Goal: Task Accomplishment & Management: Manage account settings

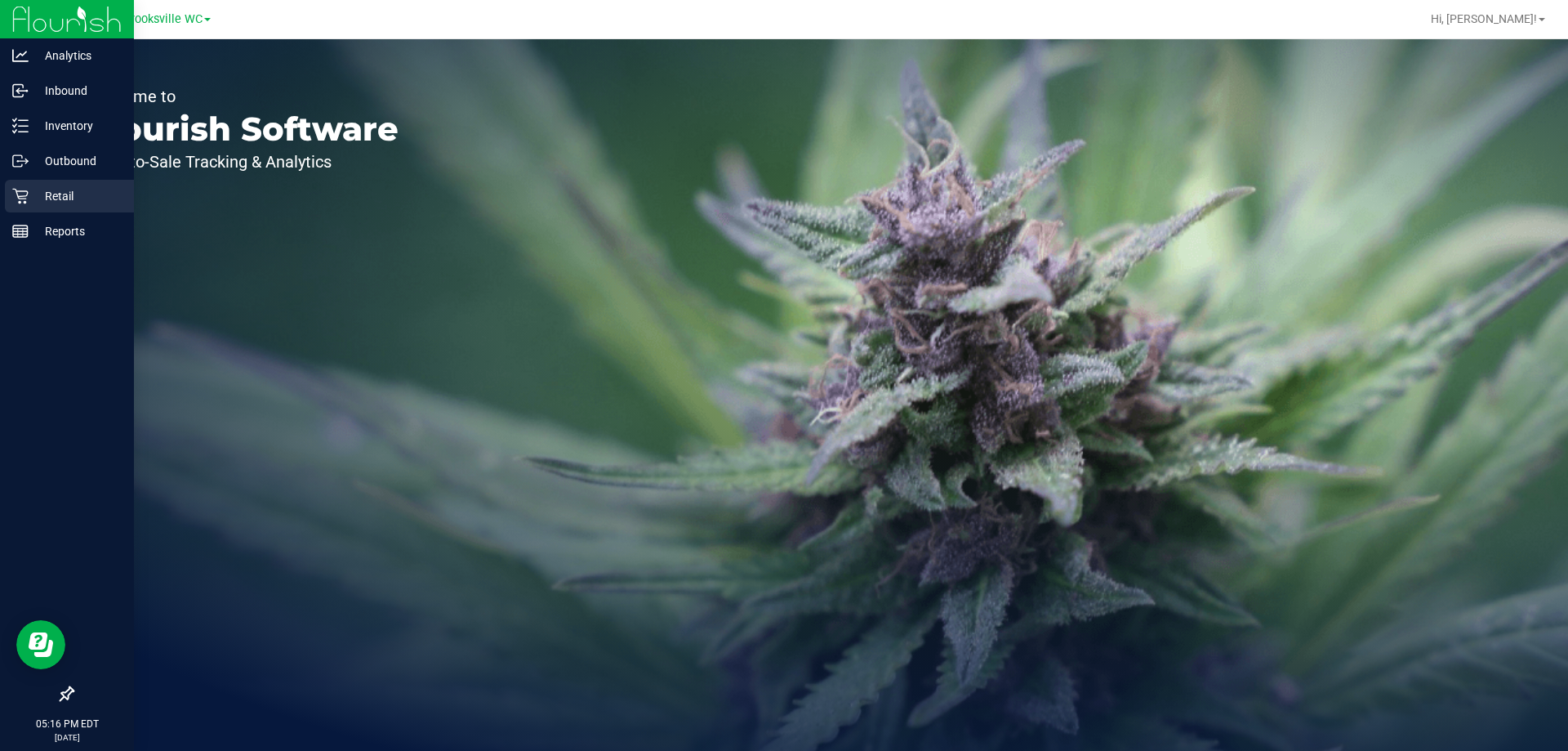
click at [48, 204] on p "Retail" at bounding box center [77, 196] width 98 height 20
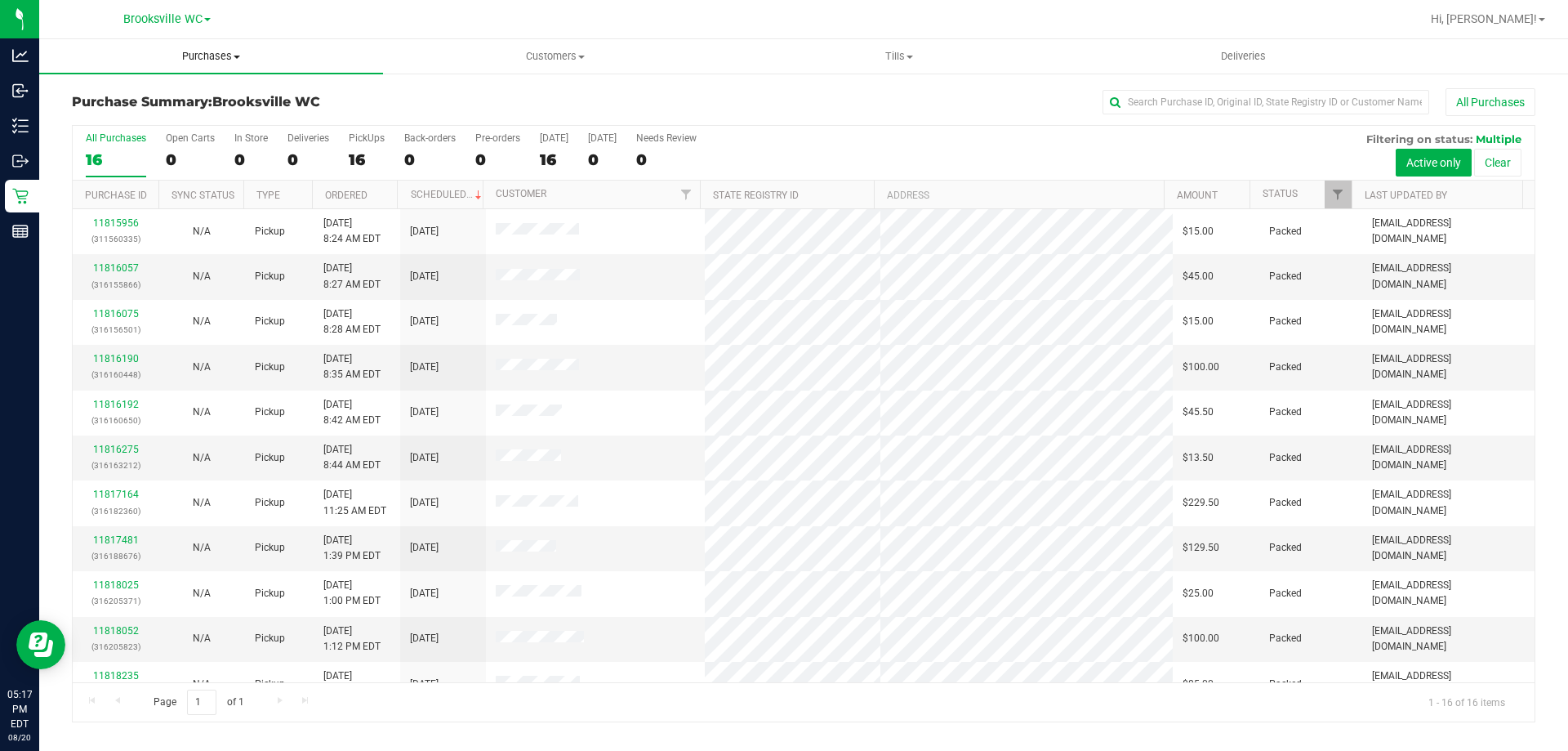
click at [185, 53] on span "Purchases" at bounding box center [211, 56] width 344 height 14
click at [202, 112] on li "Fulfillment" at bounding box center [211, 118] width 344 height 20
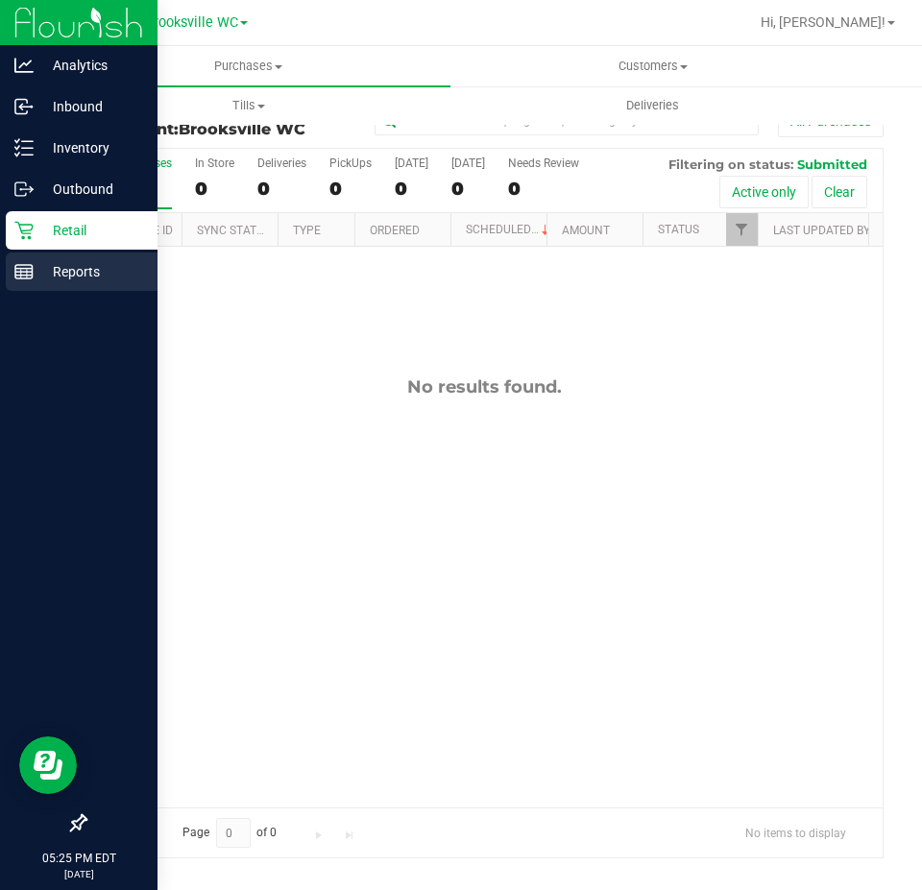
click at [25, 277] on icon at bounding box center [23, 271] width 19 height 19
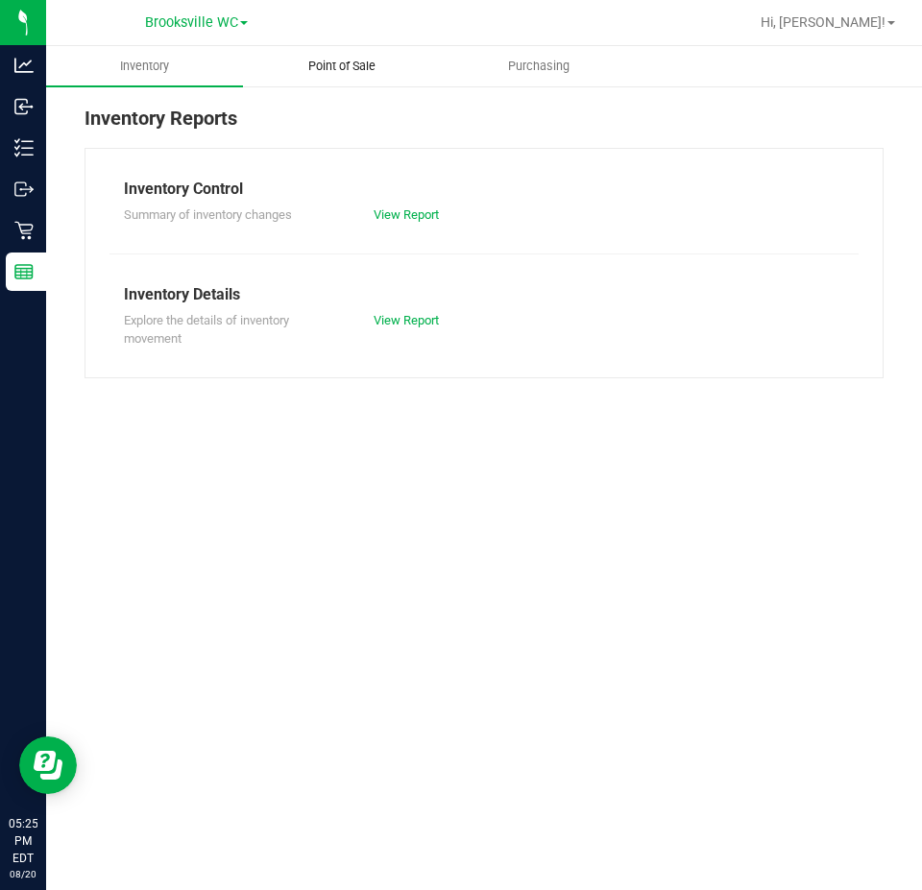
click at [384, 67] on span "Point of Sale" at bounding box center [341, 66] width 119 height 17
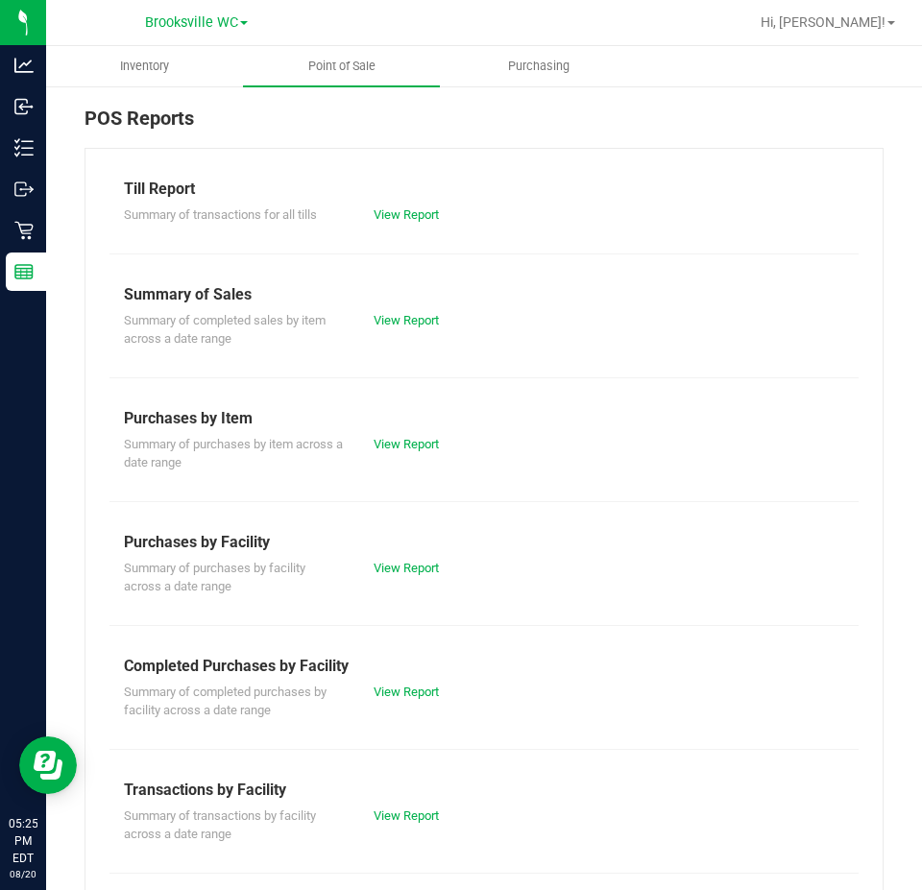
drag, startPoint x: 453, startPoint y: 653, endPoint x: 442, endPoint y: 660, distance: 13.3
click at [450, 654] on div "Till Report Summary of transactions for all tills View Report Summary of Sales …" at bounding box center [484, 635] width 799 height 974
click at [412, 694] on link "View Report" at bounding box center [406, 692] width 65 height 14
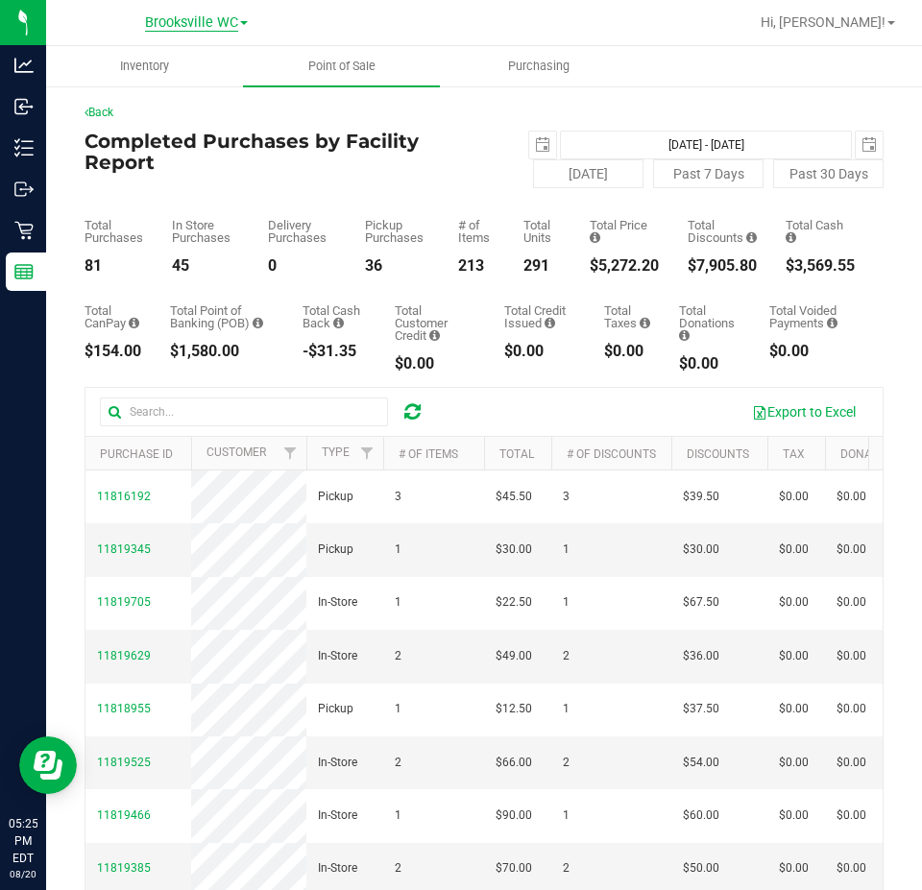
click at [196, 23] on span "Brooksville WC" at bounding box center [191, 22] width 93 height 17
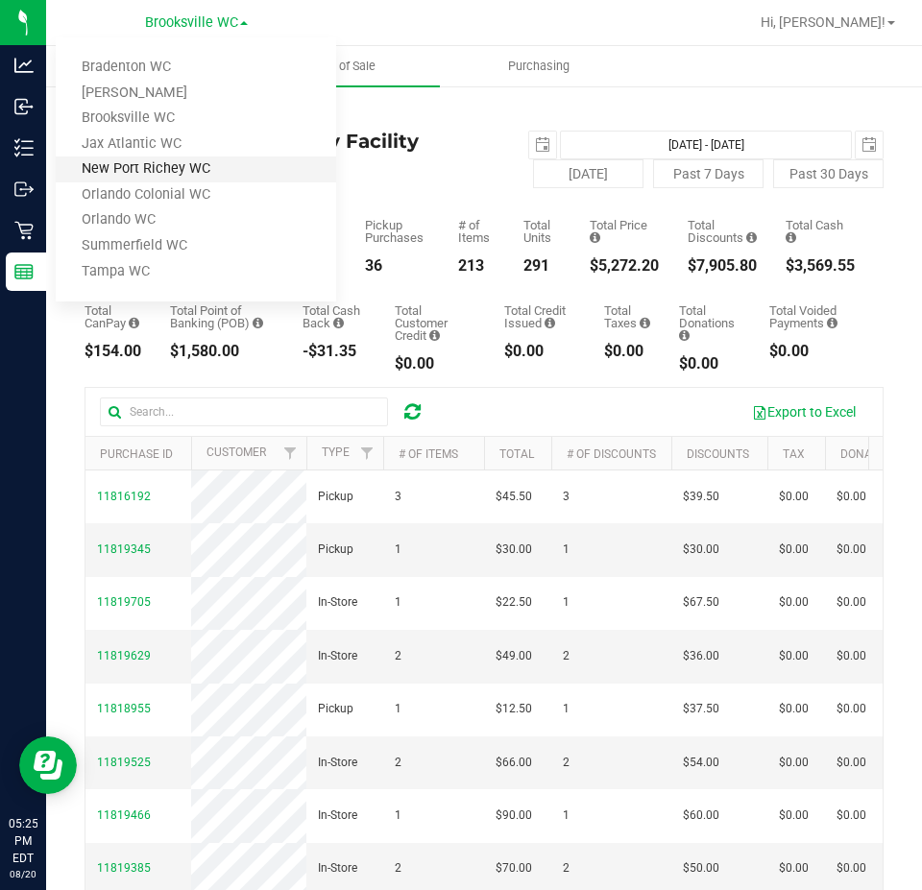
click at [168, 165] on link "New Port Richey WC" at bounding box center [196, 170] width 280 height 26
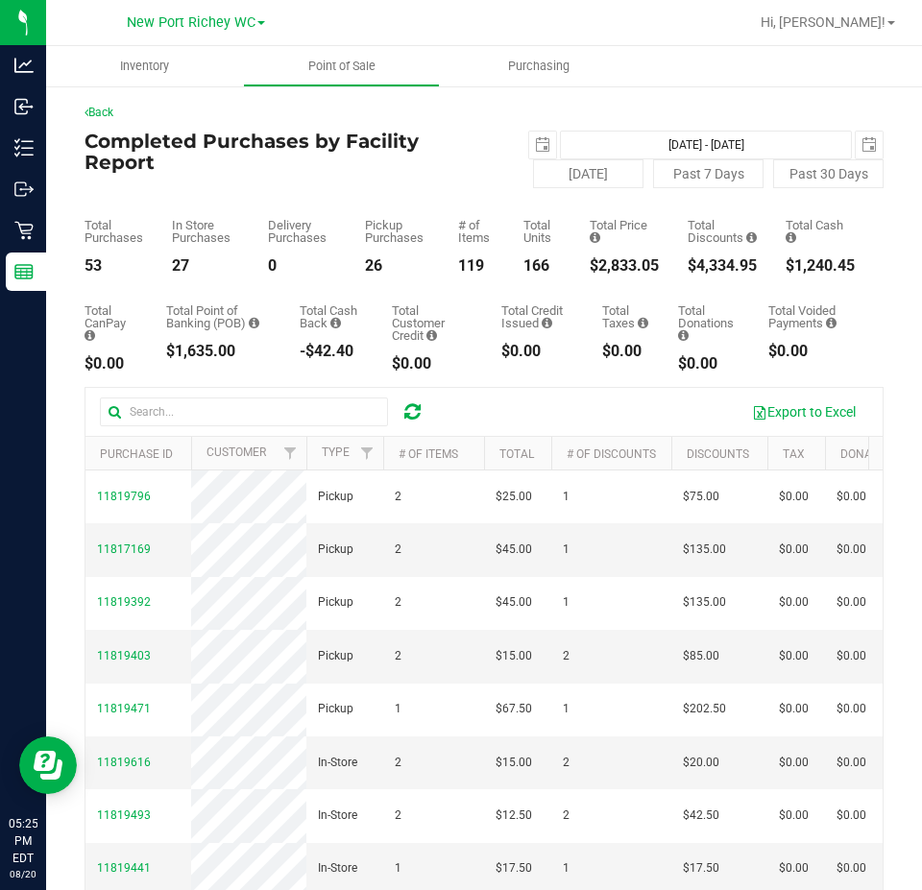
click at [183, 11] on div "New Port Richey WC Bradenton WC Brandon WC Brooksville WC Jax Atlantic WC New P…" at bounding box center [196, 22] width 138 height 23
click at [190, 10] on div "New Port Richey WC Bradenton WC Brandon WC Brooksville WC Jax Atlantic WC New P…" at bounding box center [196, 23] width 280 height 30
click at [190, 22] on span "New Port Richey WC" at bounding box center [191, 22] width 129 height 17
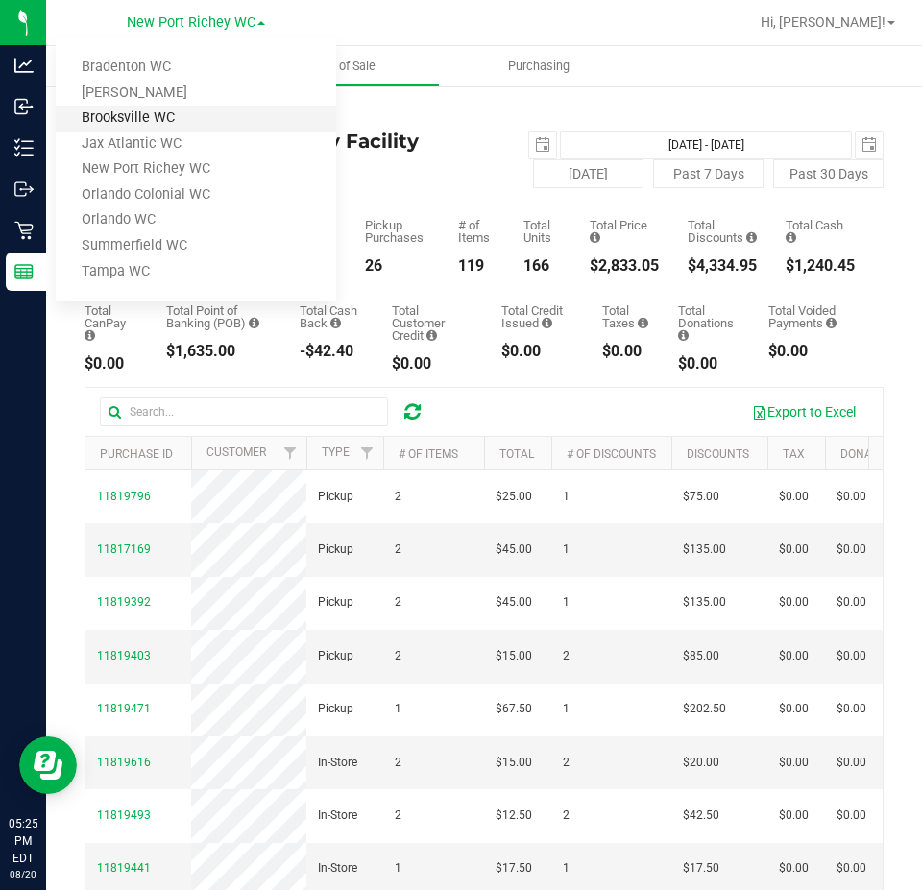
click at [195, 106] on link "Brooksville WC" at bounding box center [196, 119] width 280 height 26
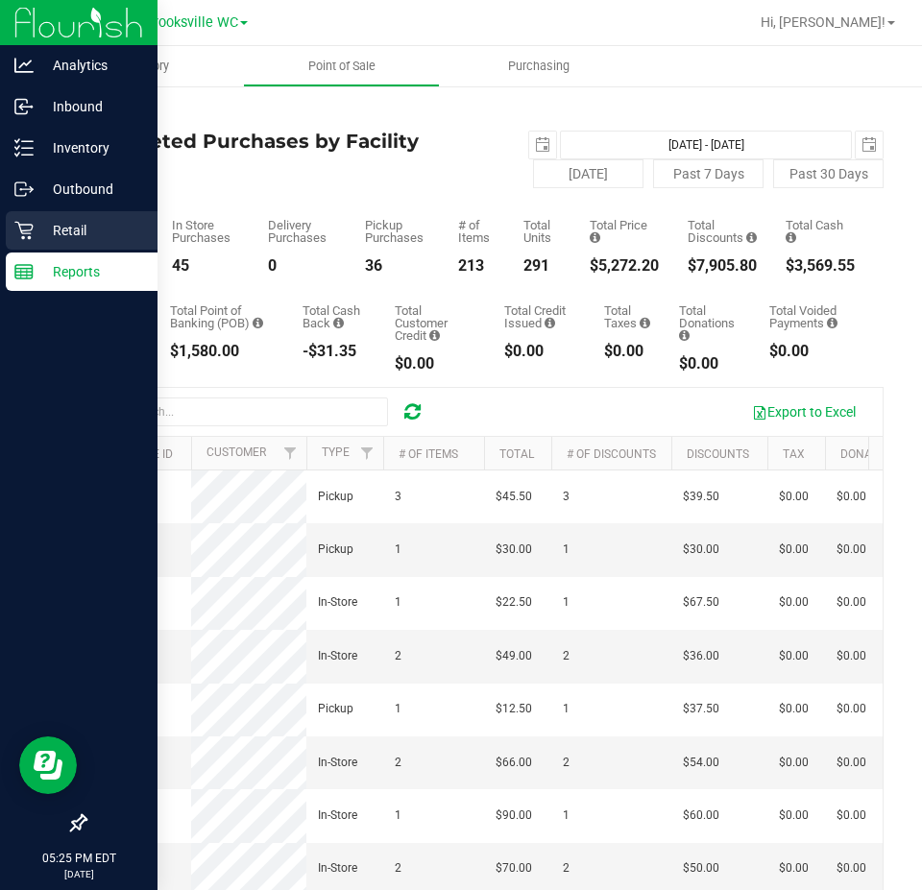
click at [115, 232] on p "Retail" at bounding box center [91, 230] width 115 height 23
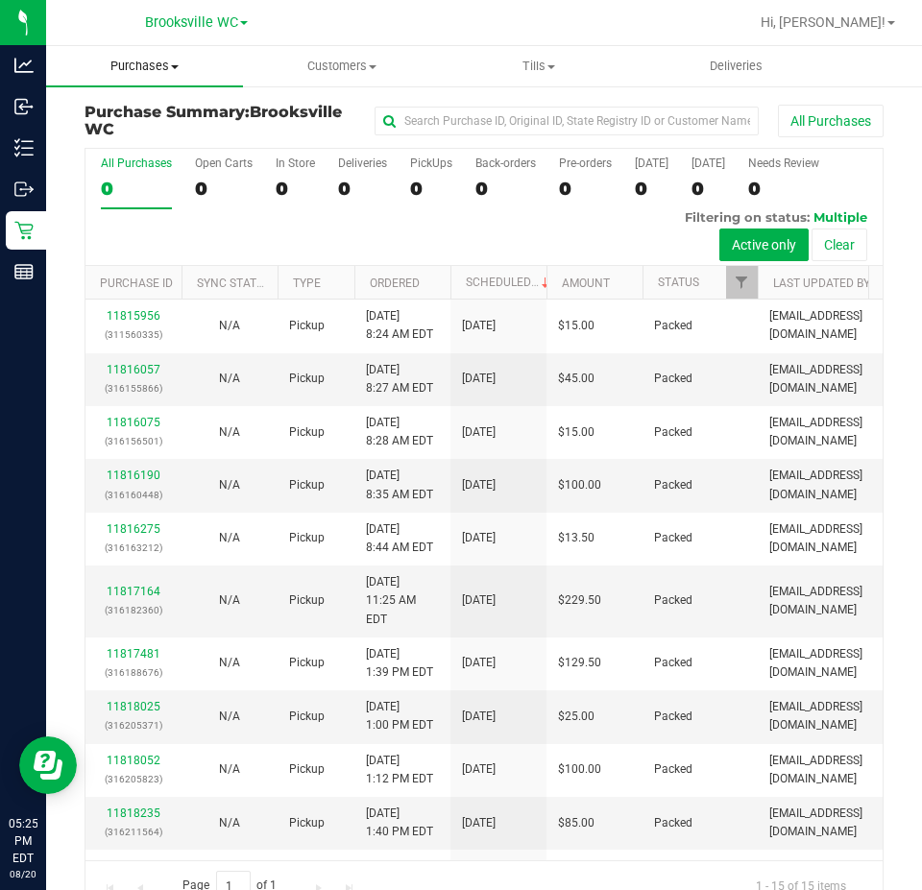
click at [168, 75] on uib-tab-heading "Purchases Summary of purchases Fulfillment All purchases" at bounding box center [144, 66] width 197 height 40
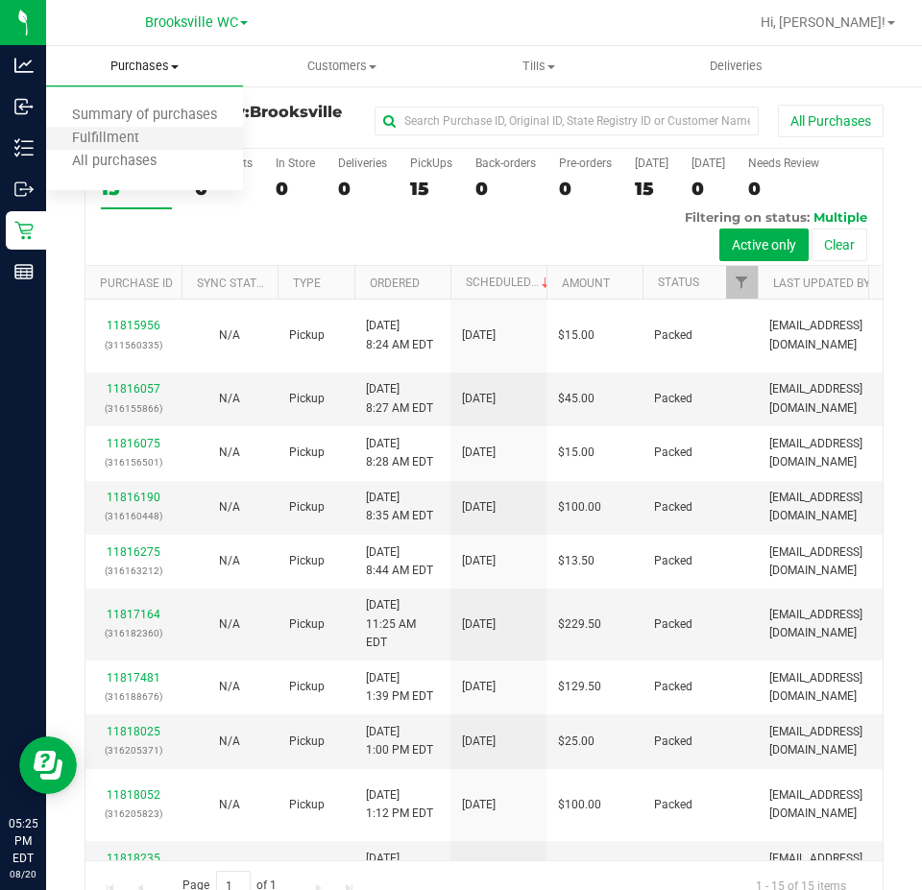
click at [171, 132] on li "Fulfillment" at bounding box center [144, 139] width 197 height 23
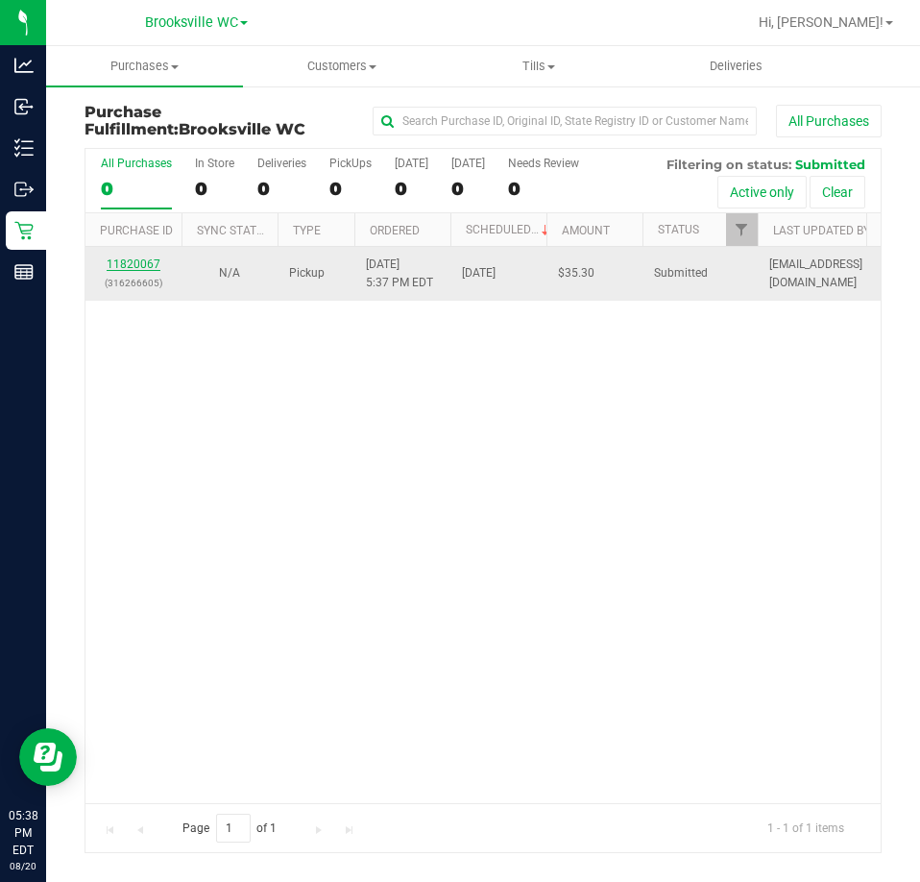
click at [154, 265] on link "11820067" at bounding box center [134, 263] width 54 height 13
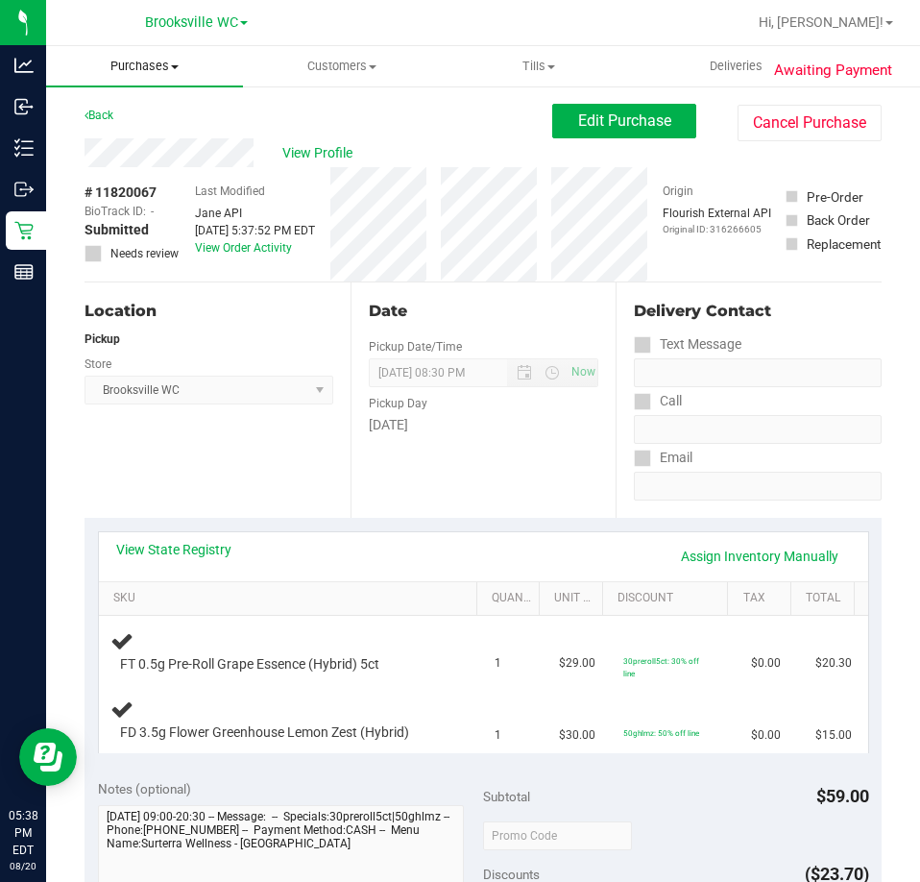
click at [160, 69] on span "Purchases" at bounding box center [144, 66] width 197 height 17
click at [113, 131] on span "Fulfillment" at bounding box center [105, 139] width 119 height 16
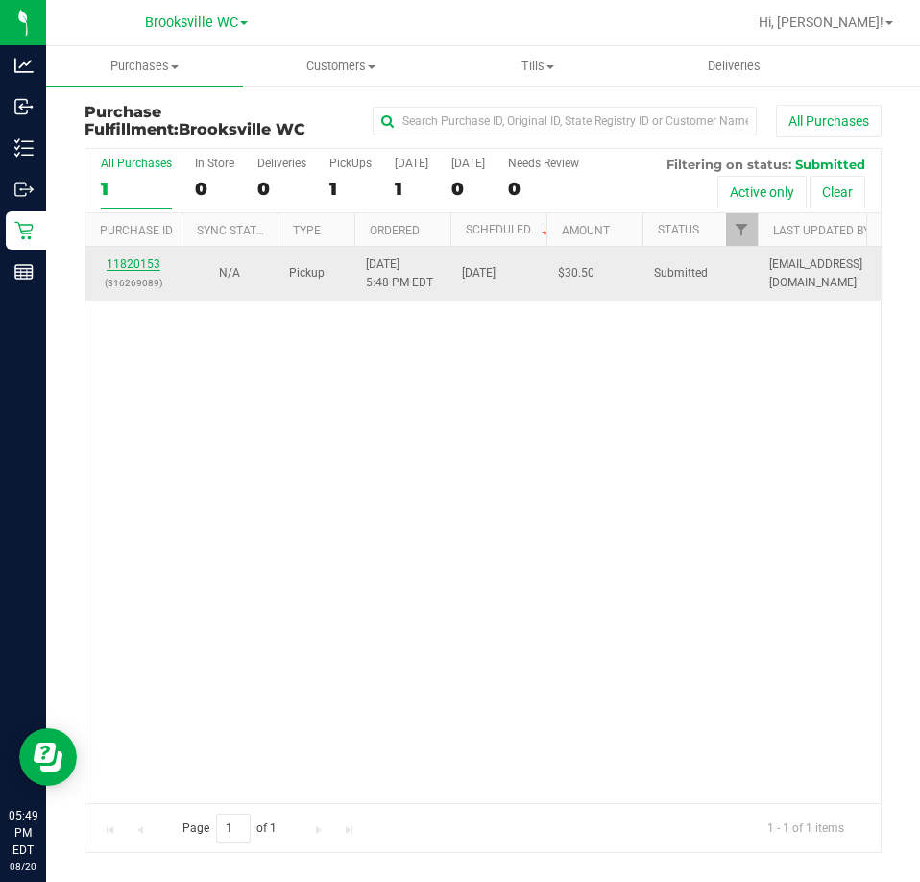
click at [121, 261] on link "11820153" at bounding box center [134, 263] width 54 height 13
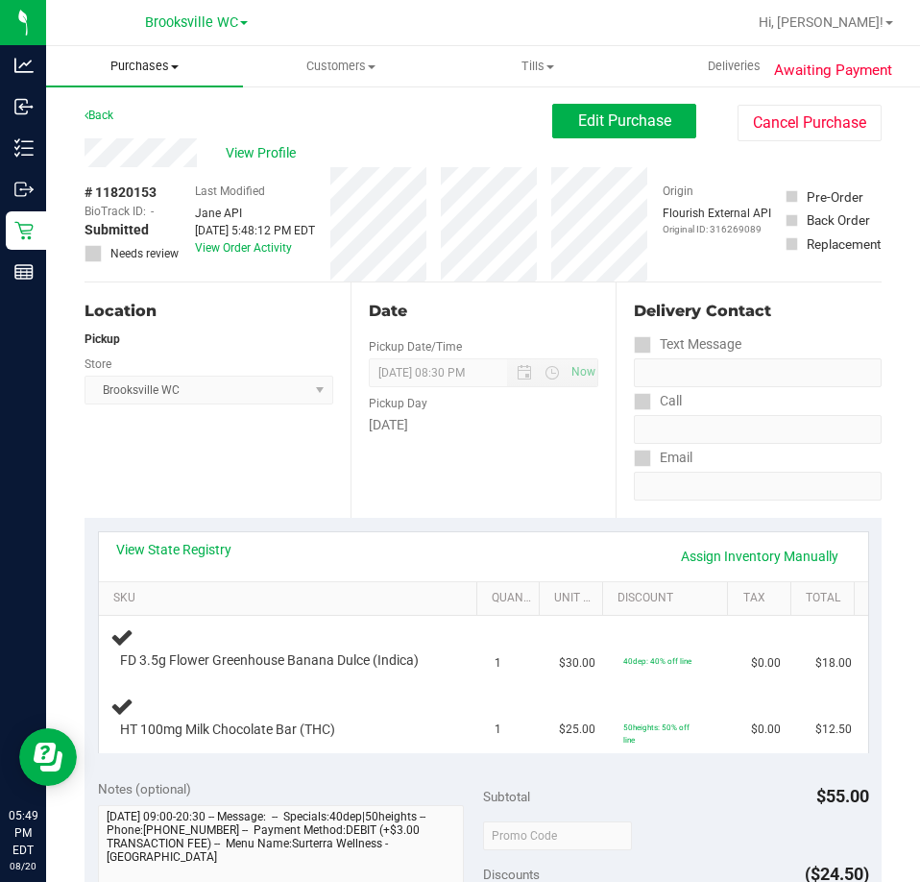
click at [140, 63] on span "Purchases" at bounding box center [144, 66] width 197 height 17
click at [146, 133] on span "Fulfillment" at bounding box center [105, 139] width 119 height 16
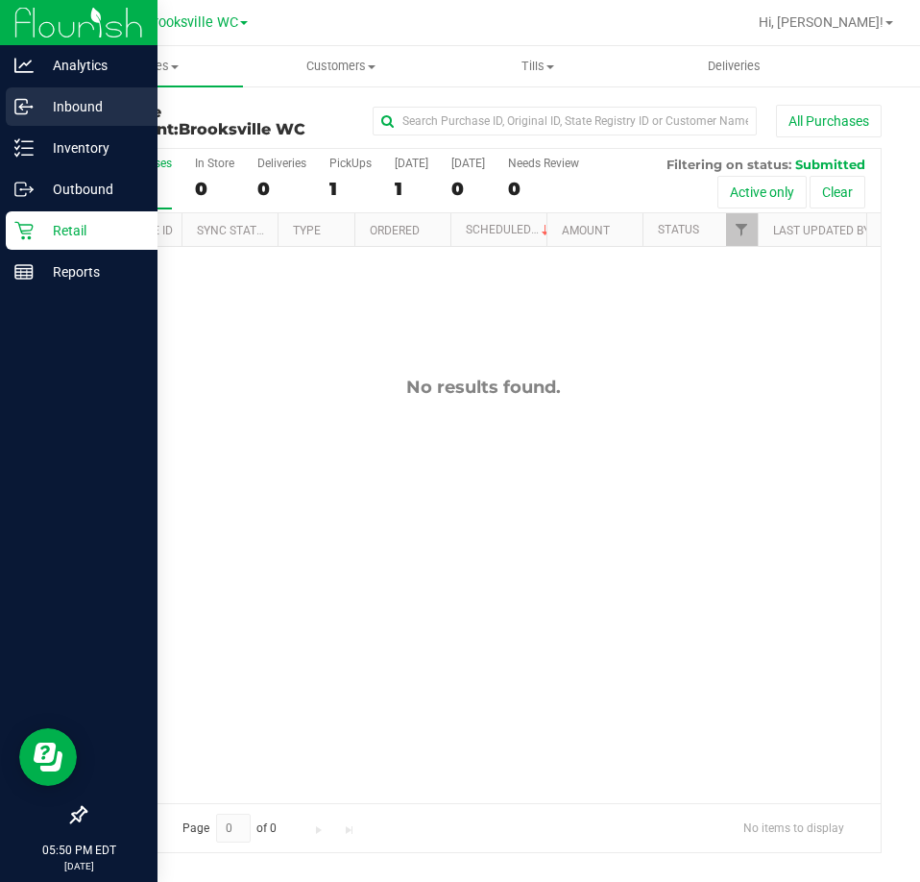
click at [45, 114] on p "Inbound" at bounding box center [91, 106] width 115 height 23
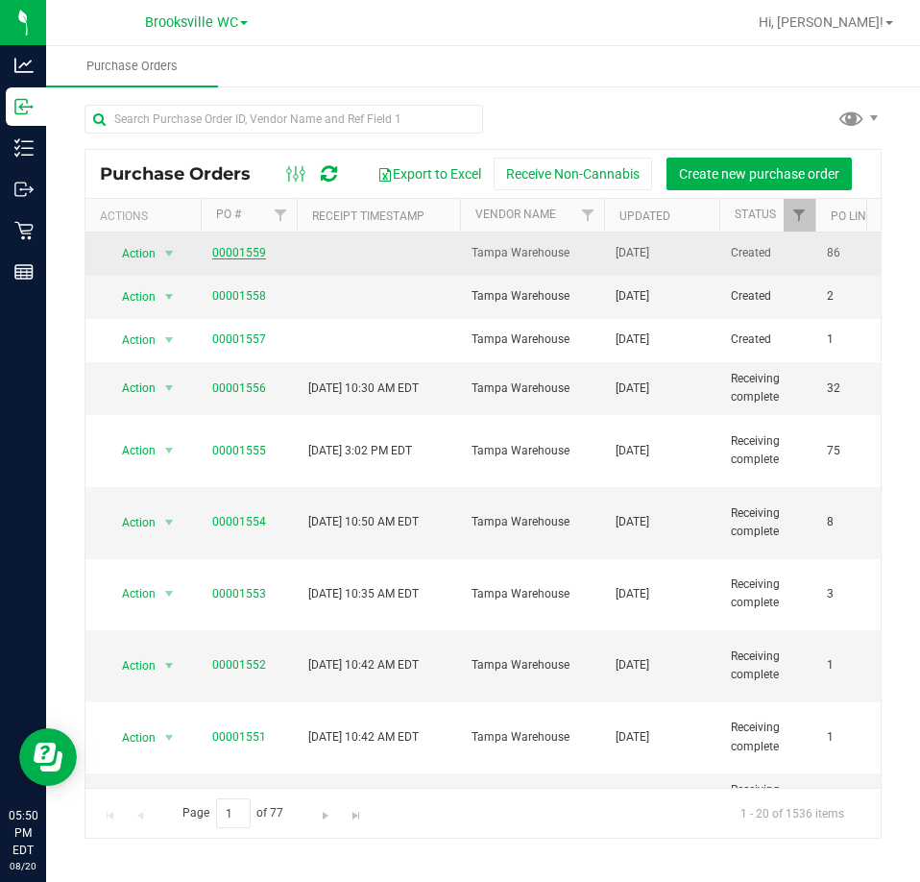
click at [260, 250] on link "00001559" at bounding box center [239, 252] width 54 height 13
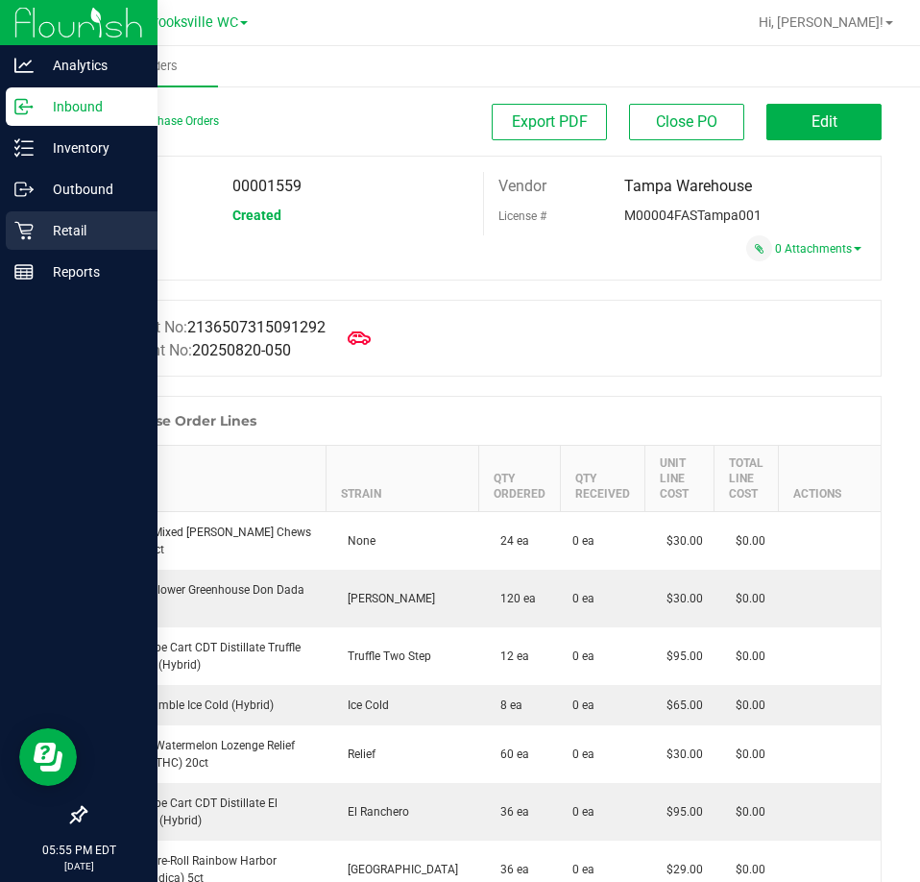
click at [29, 224] on icon at bounding box center [23, 230] width 19 height 19
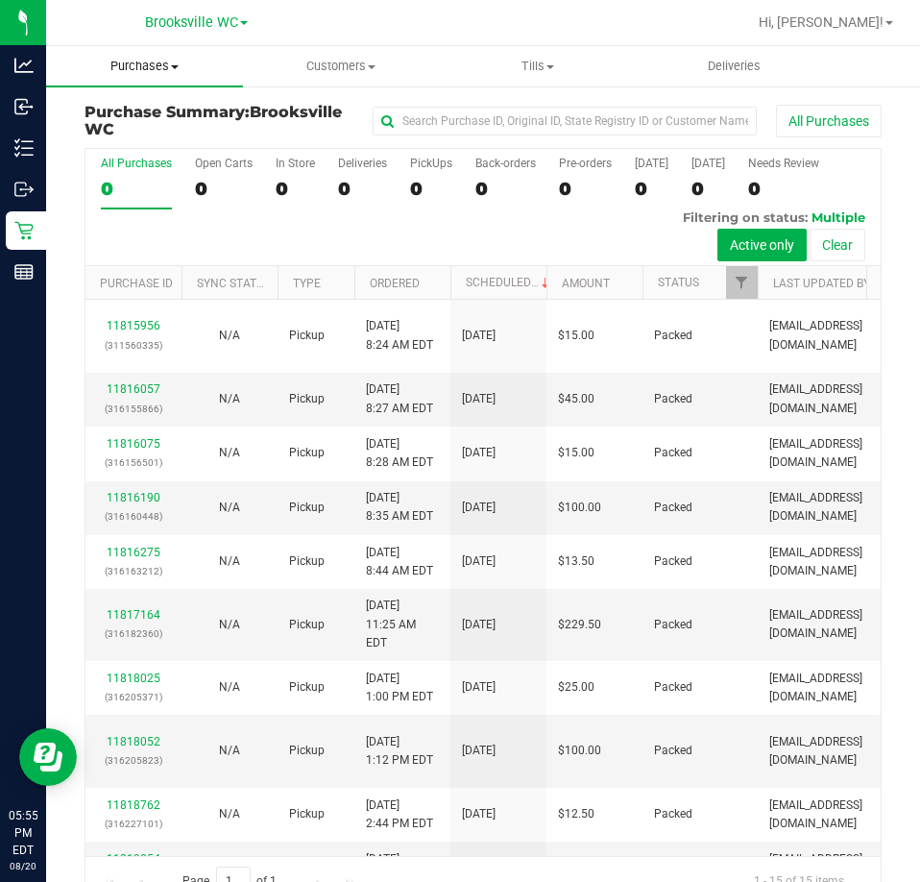
click at [180, 61] on span "Purchases" at bounding box center [144, 66] width 197 height 17
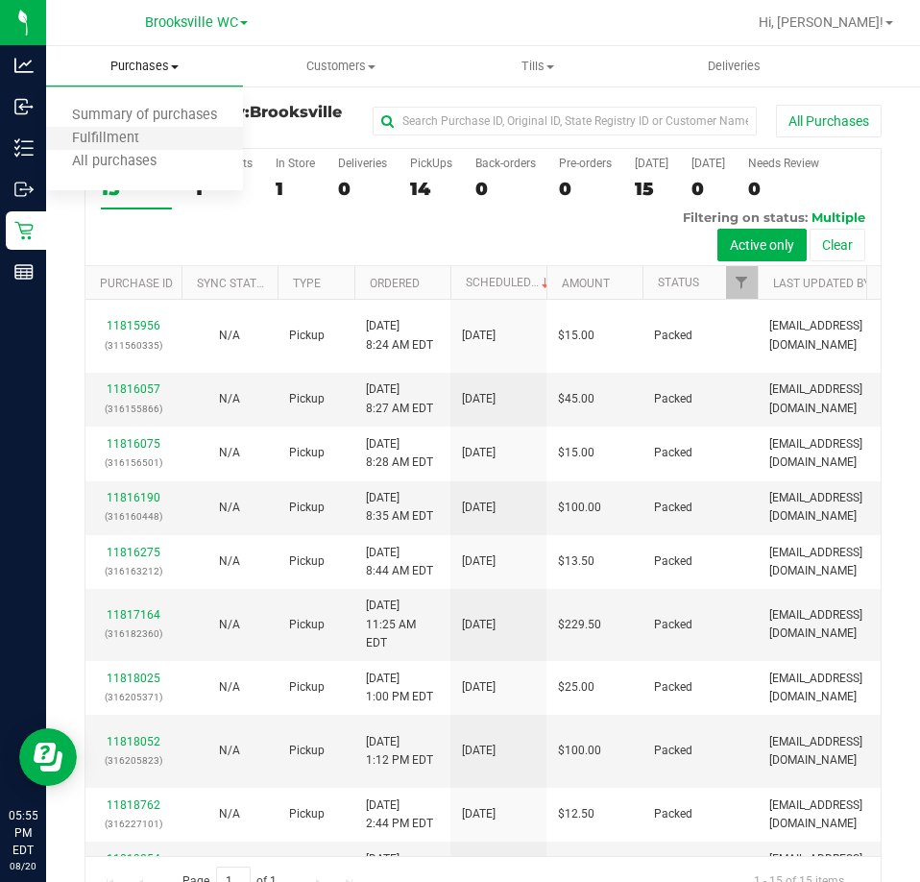
click at [181, 134] on li "Fulfillment" at bounding box center [144, 139] width 197 height 23
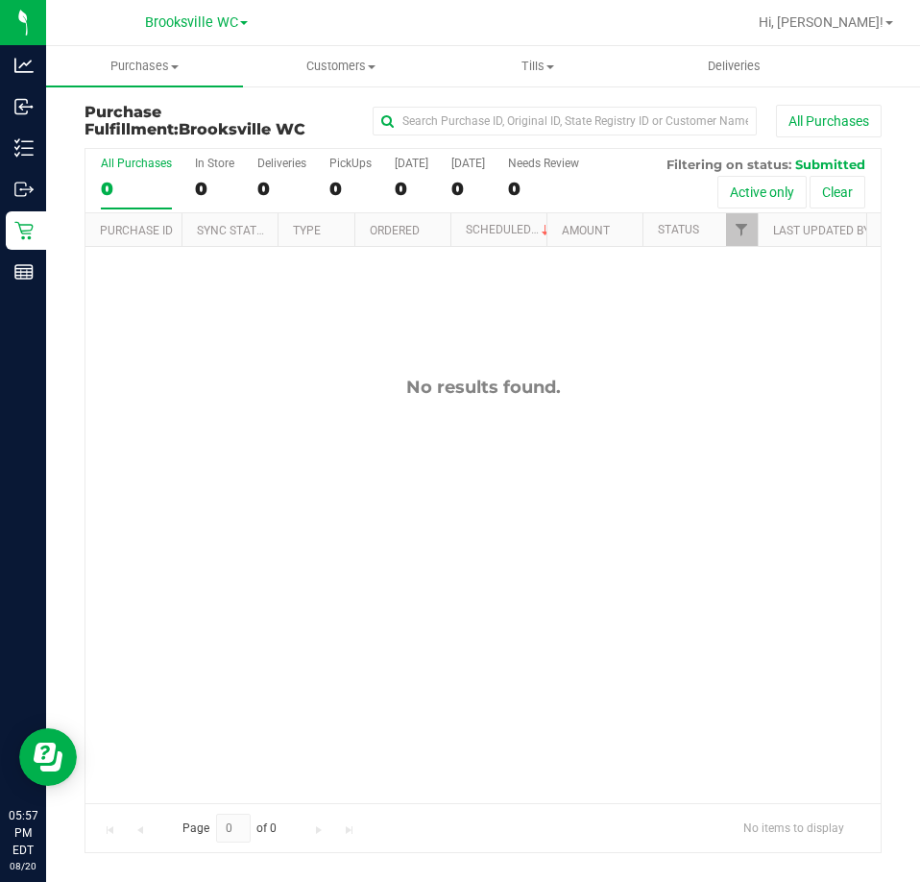
drag, startPoint x: 237, startPoint y: 267, endPoint x: 677, endPoint y: 374, distance: 452.7
click at [677, 374] on div "No results found." at bounding box center [482, 589] width 795 height 685
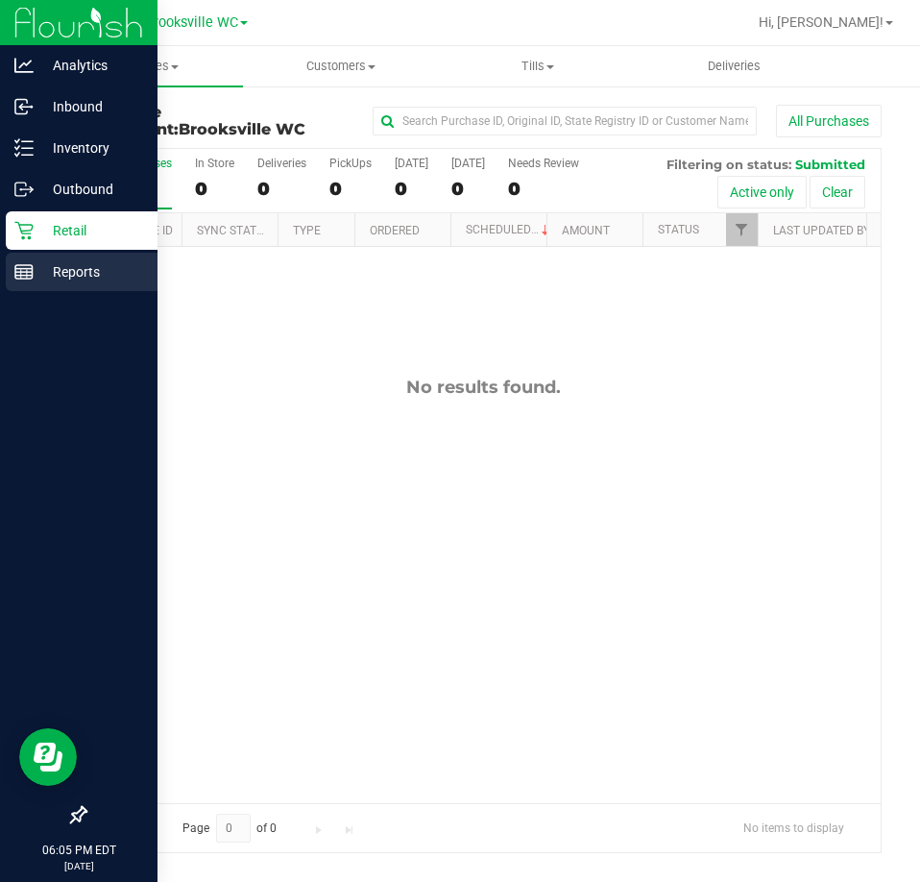
click at [58, 267] on p "Reports" at bounding box center [91, 271] width 115 height 23
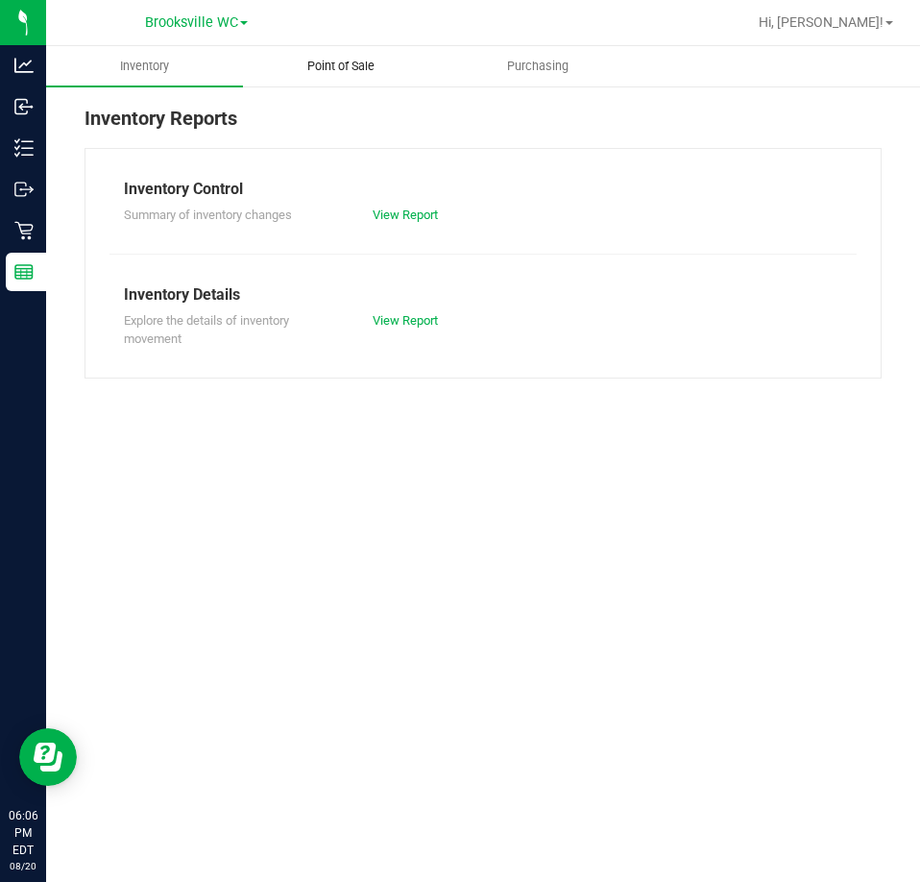
click at [379, 80] on uib-tab-heading "Point of Sale" at bounding box center [341, 66] width 195 height 38
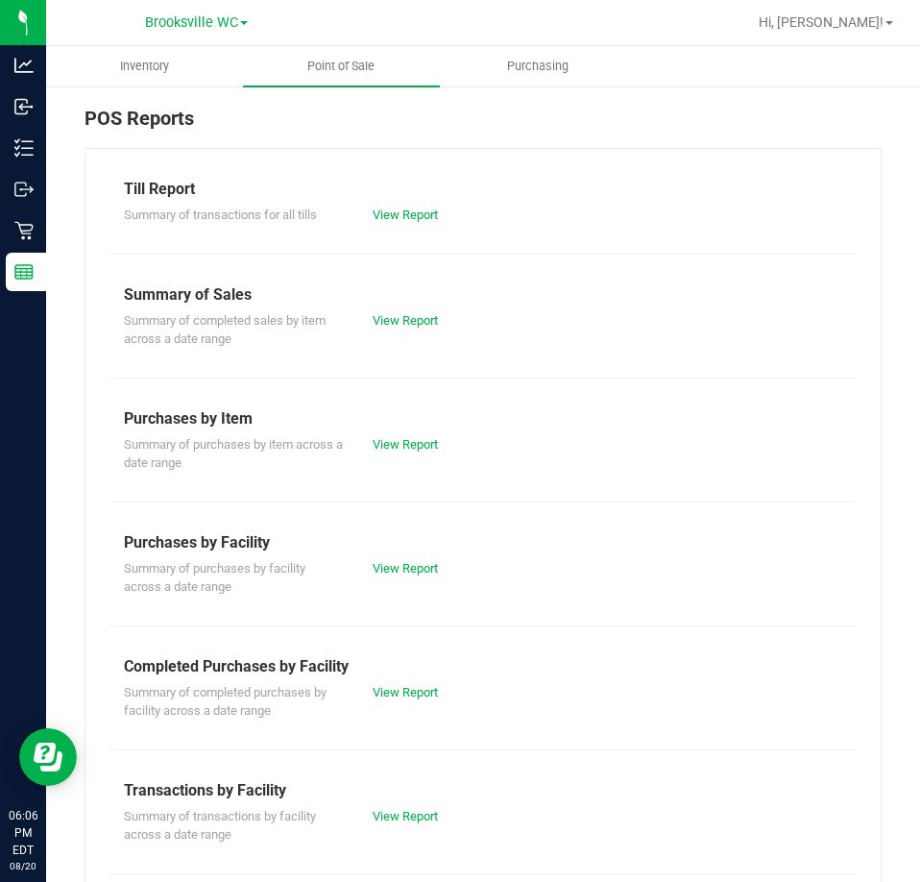
click at [411, 678] on div "Summary of completed purchases by facility across a date range View Report" at bounding box center [483, 699] width 747 height 42
click at [408, 685] on link "View Report" at bounding box center [405, 692] width 65 height 14
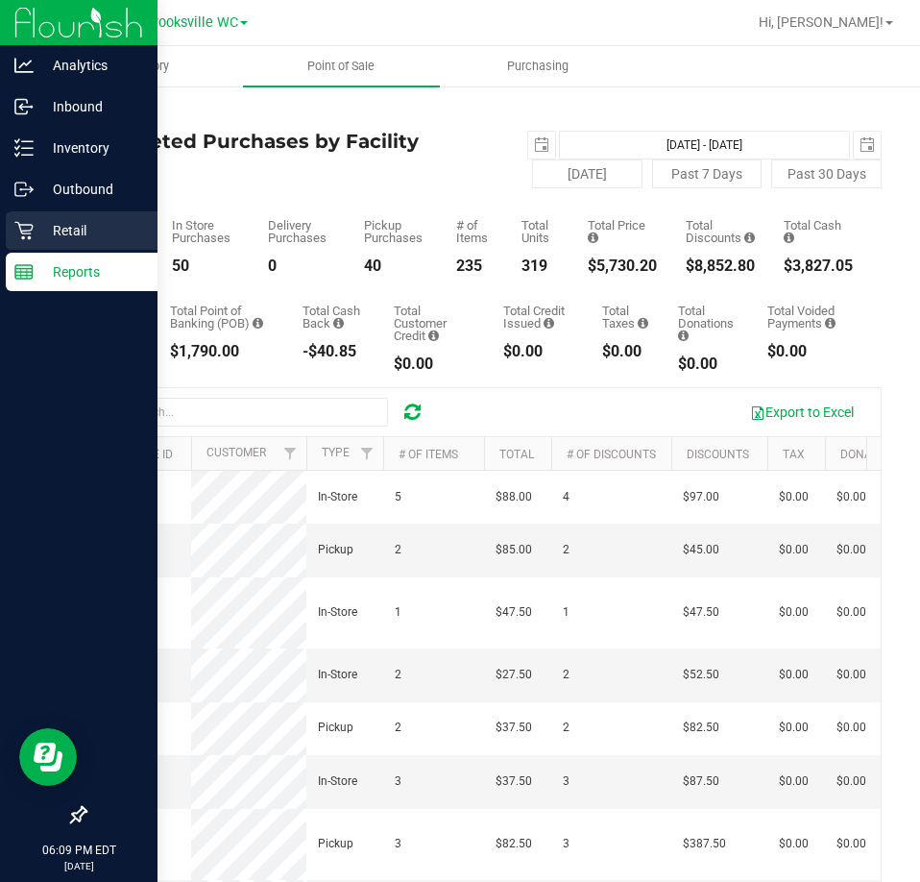
click at [52, 226] on p "Retail" at bounding box center [91, 230] width 115 height 23
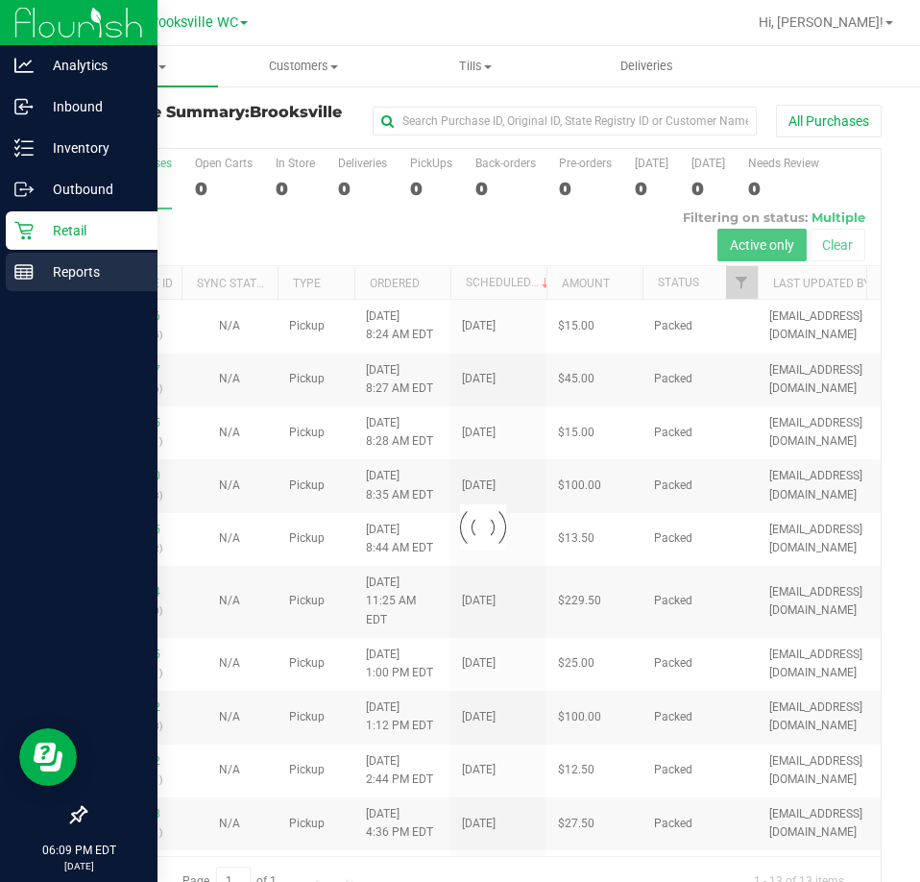
click at [29, 270] on icon at bounding box center [23, 271] width 19 height 19
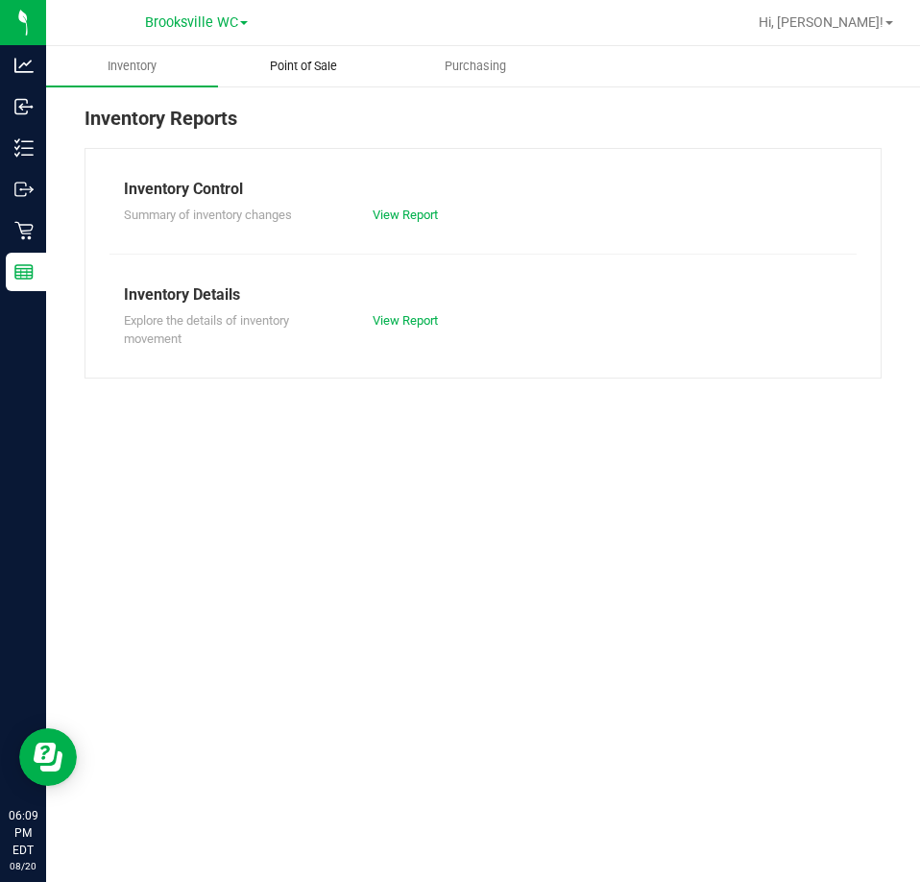
click at [263, 72] on span "Point of Sale" at bounding box center [303, 66] width 119 height 17
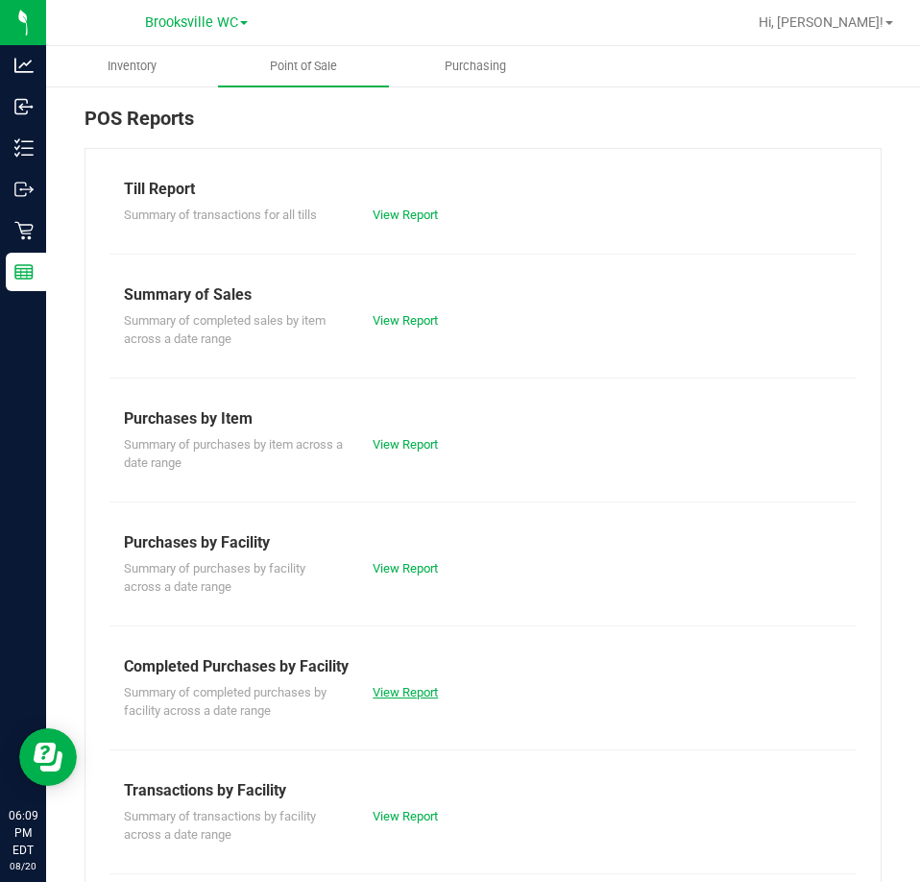
click at [416, 687] on link "View Report" at bounding box center [405, 692] width 65 height 14
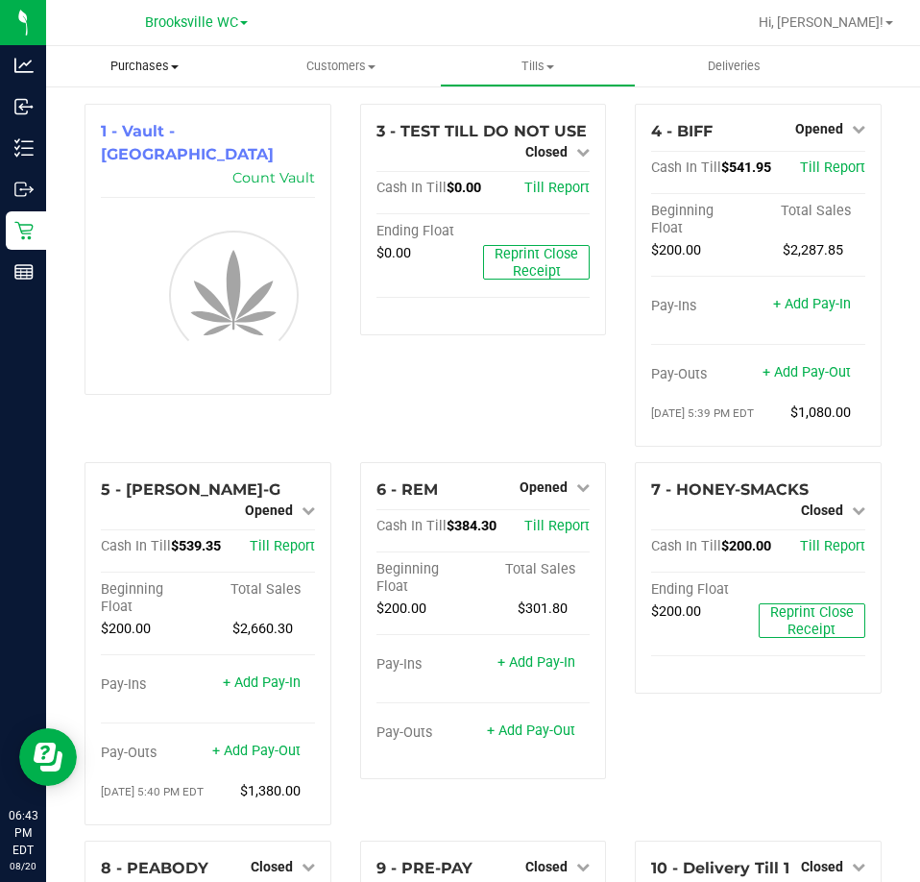
click at [167, 71] on span "Purchases" at bounding box center [144, 66] width 197 height 17
click at [156, 141] on span "Fulfillment" at bounding box center [105, 139] width 119 height 16
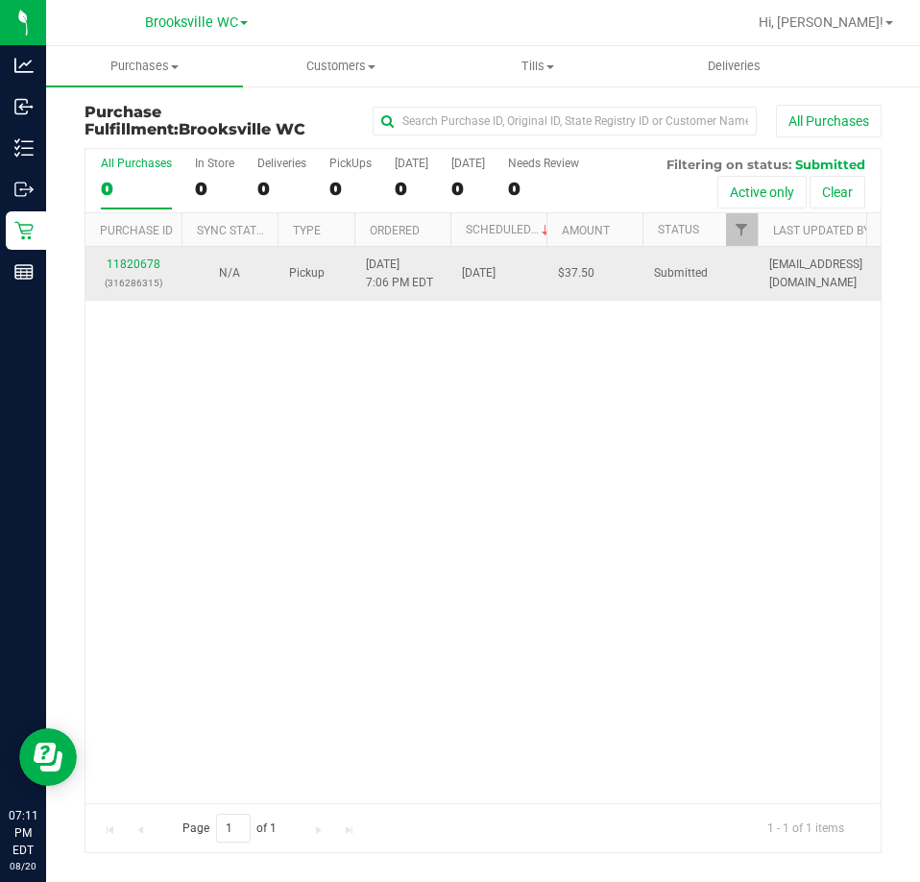
click at [137, 256] on div "11820678 (316286315)" at bounding box center [133, 274] width 73 height 37
click at [154, 267] on link "11820678" at bounding box center [134, 263] width 54 height 13
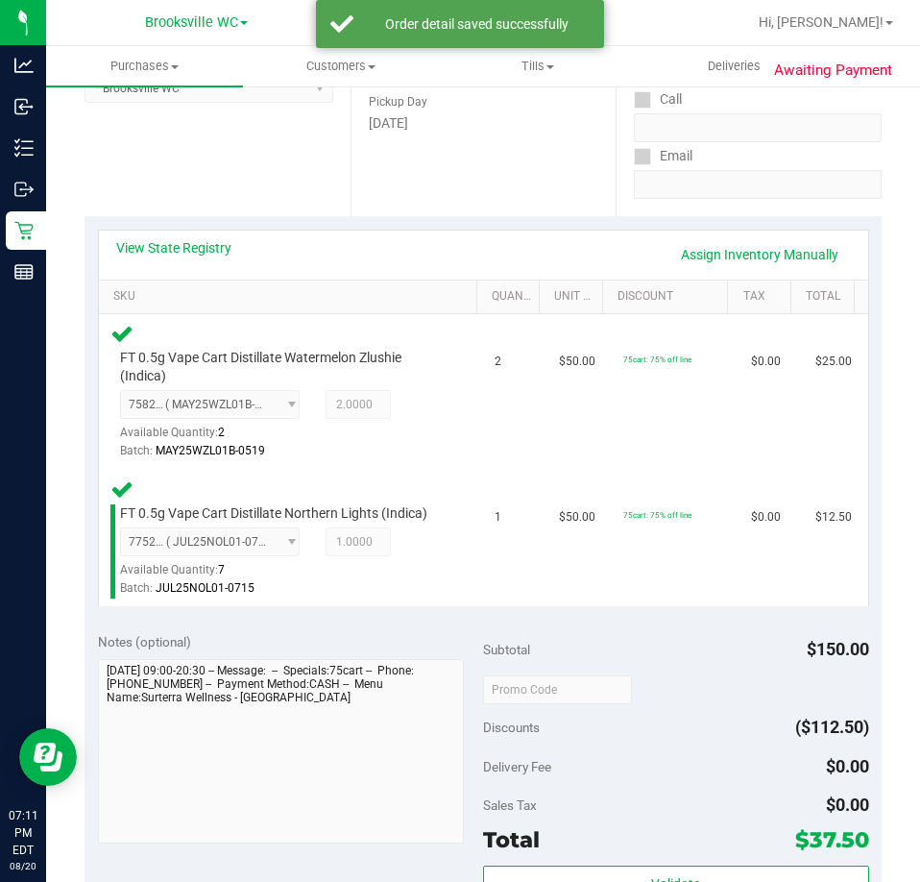
scroll to position [576, 0]
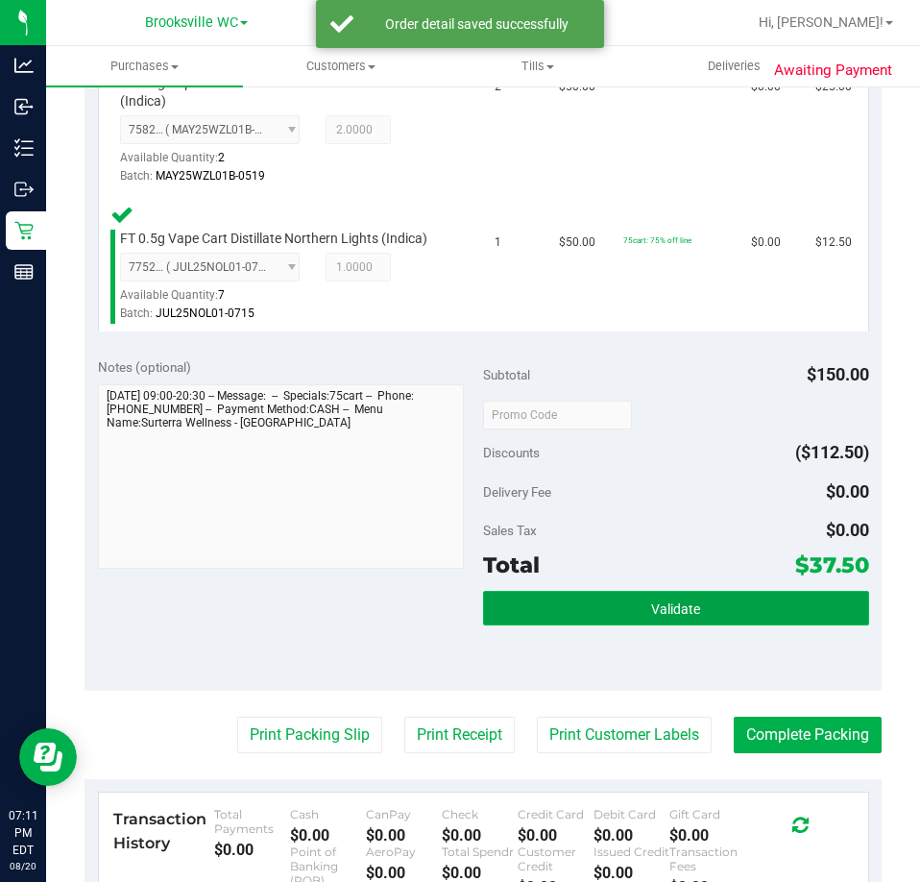
click at [620, 593] on button "Validate" at bounding box center [676, 608] width 386 height 35
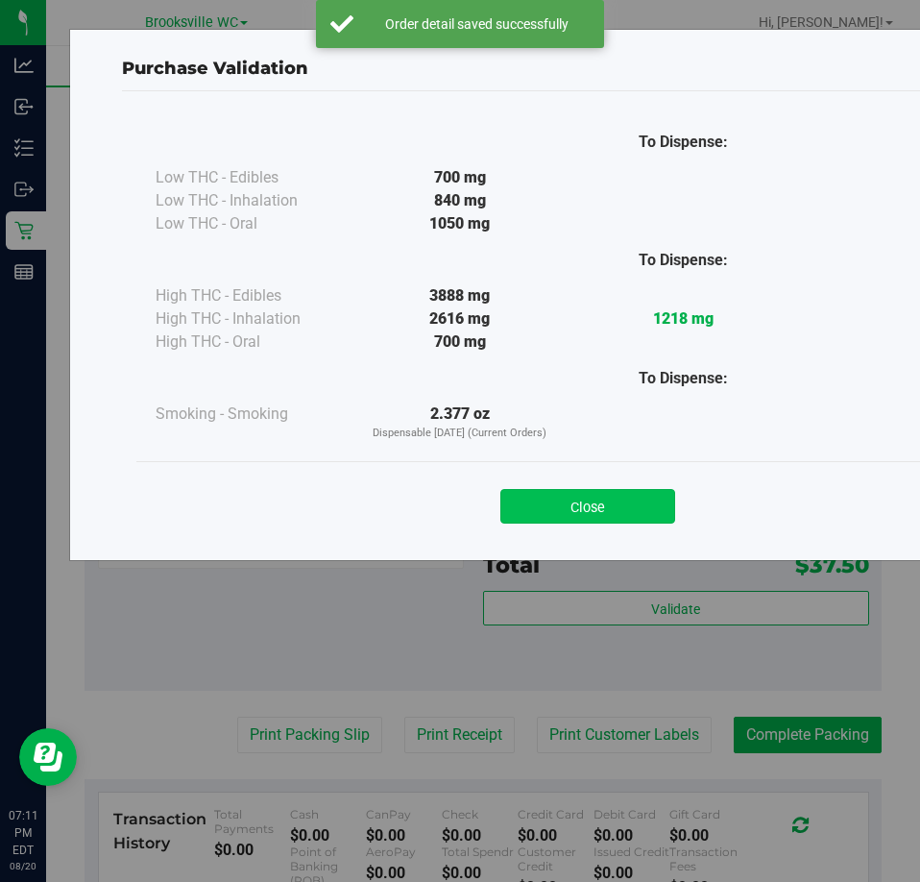
click at [602, 516] on button "Close" at bounding box center [587, 506] width 175 height 35
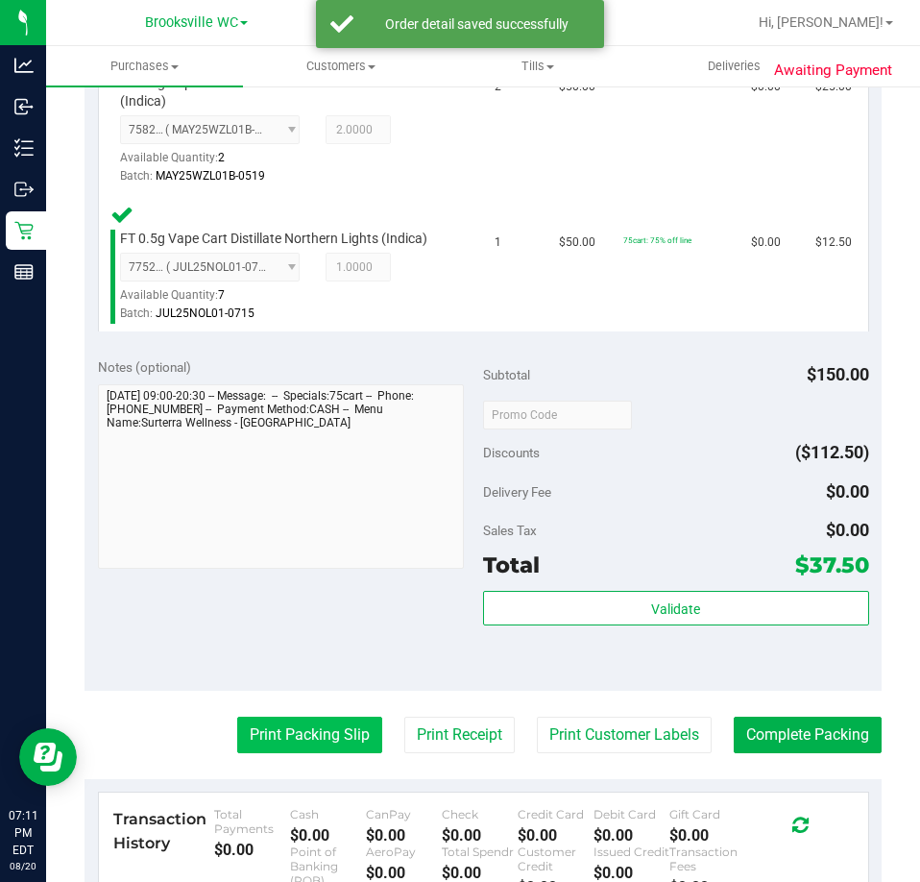
click at [280, 743] on button "Print Packing Slip" at bounding box center [309, 735] width 145 height 37
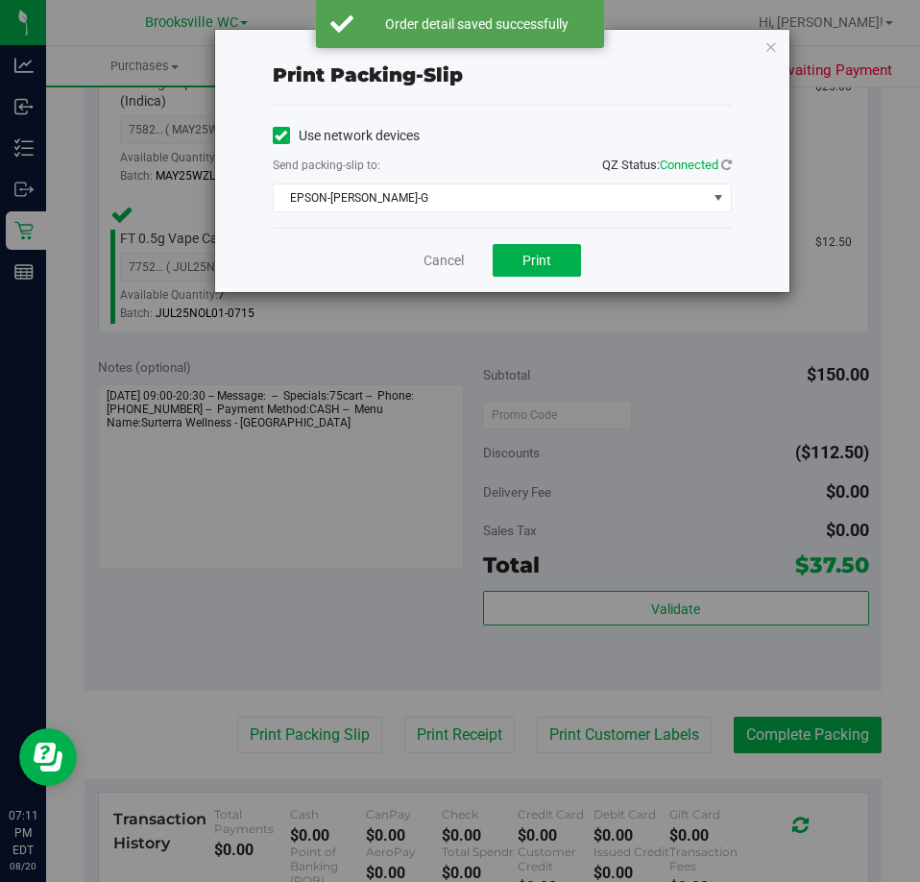
click at [544, 319] on div "Print packing-slip Use network devices Send packing-slip to: QZ Status: Connect…" at bounding box center [467, 441] width 935 height 882
click at [536, 274] on button "Print" at bounding box center [537, 260] width 88 height 33
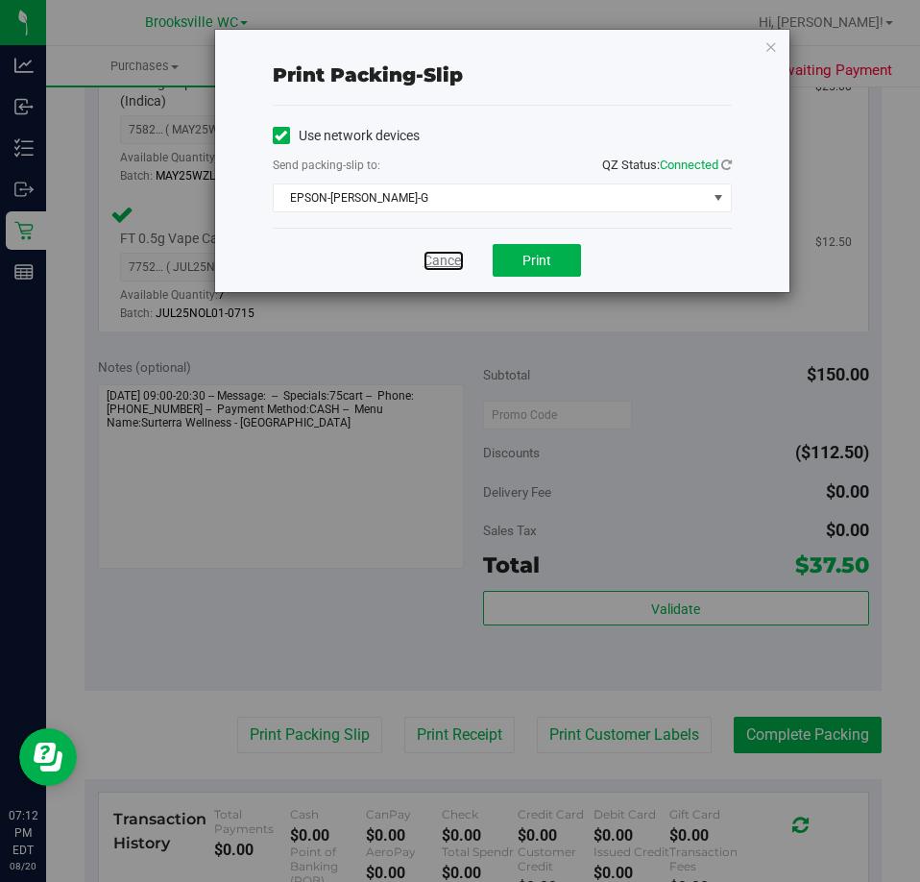
click at [441, 262] on link "Cancel" at bounding box center [444, 261] width 40 height 20
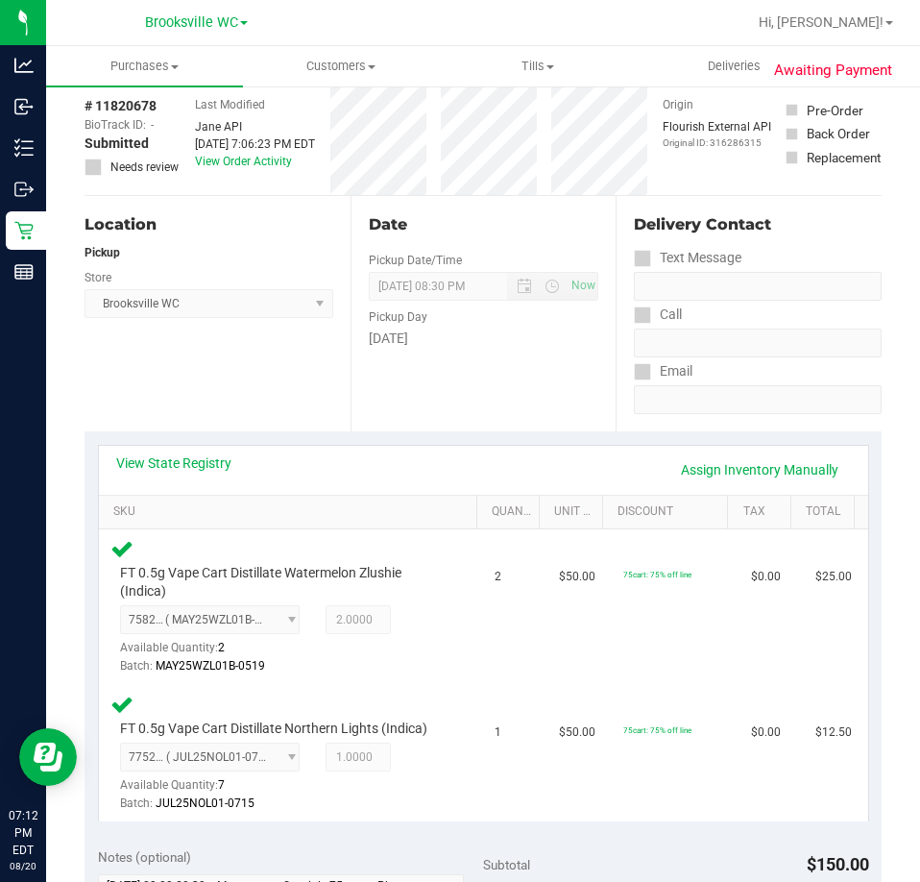
scroll to position [480, 0]
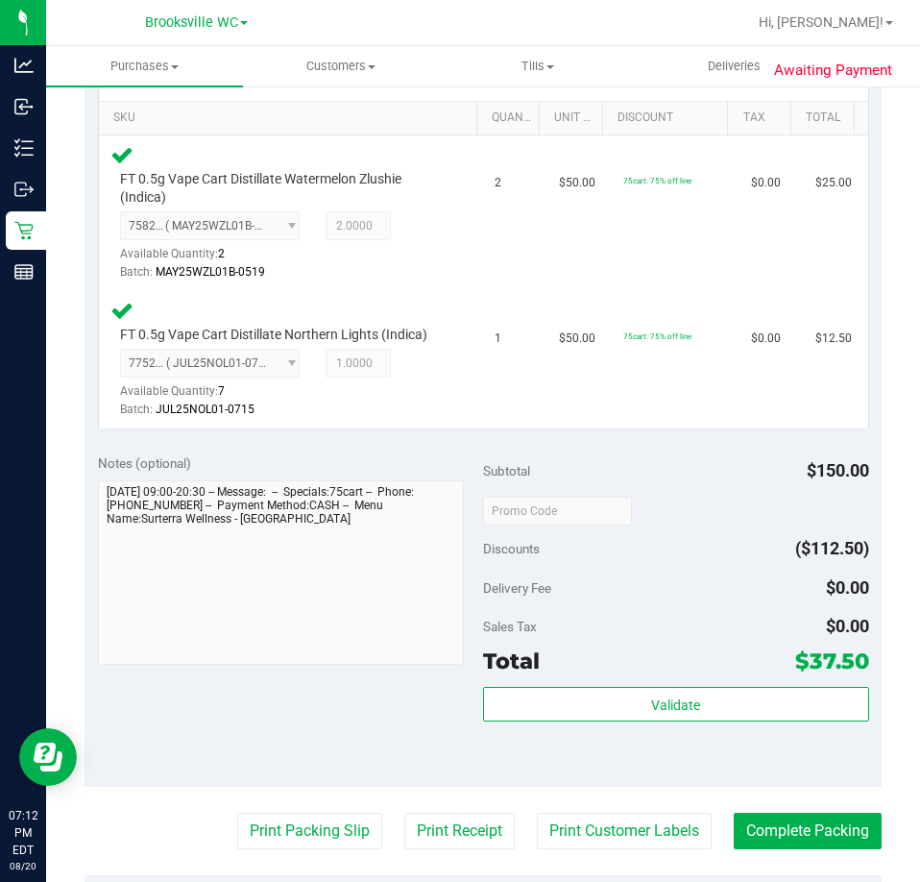
click at [743, 801] on purchase-details "Back Edit Purchase Cancel Purchase View Profile # 11820678 BioTrack ID: - Submi…" at bounding box center [483, 454] width 797 height 1663
click at [744, 822] on button "Complete Packing" at bounding box center [808, 831] width 148 height 37
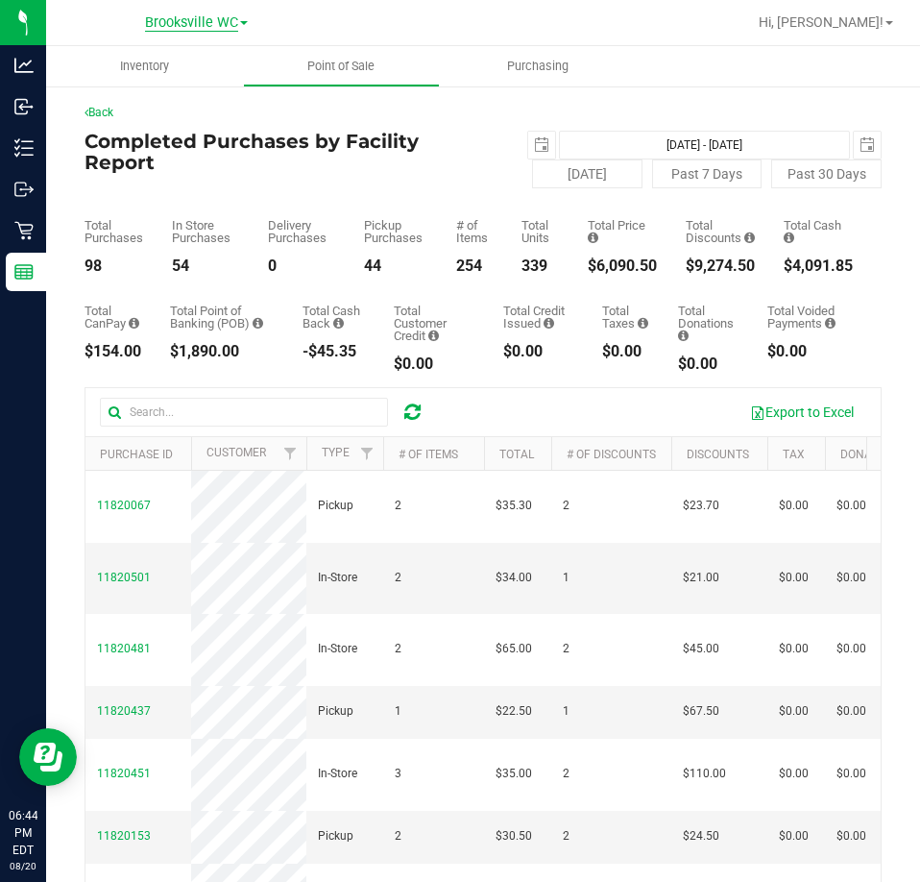
click at [199, 24] on span "Brooksville WC" at bounding box center [191, 22] width 93 height 17
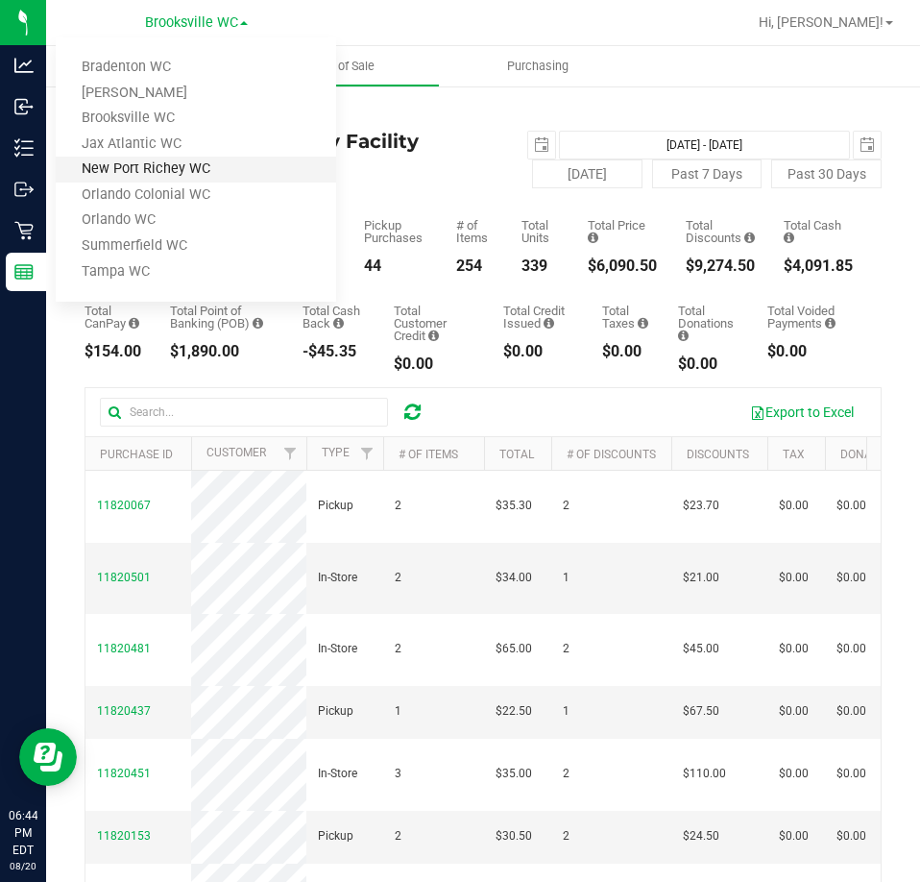
click at [177, 169] on link "New Port Richey WC" at bounding box center [196, 170] width 280 height 26
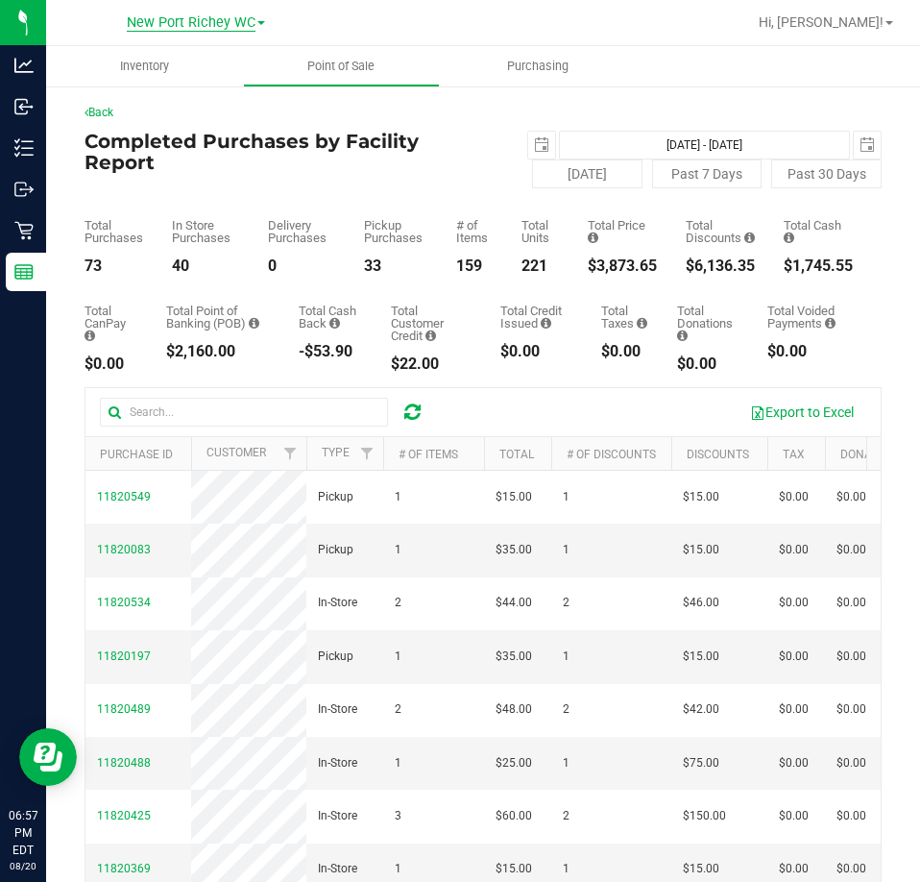
click at [170, 17] on span "New Port Richey WC" at bounding box center [191, 22] width 129 height 17
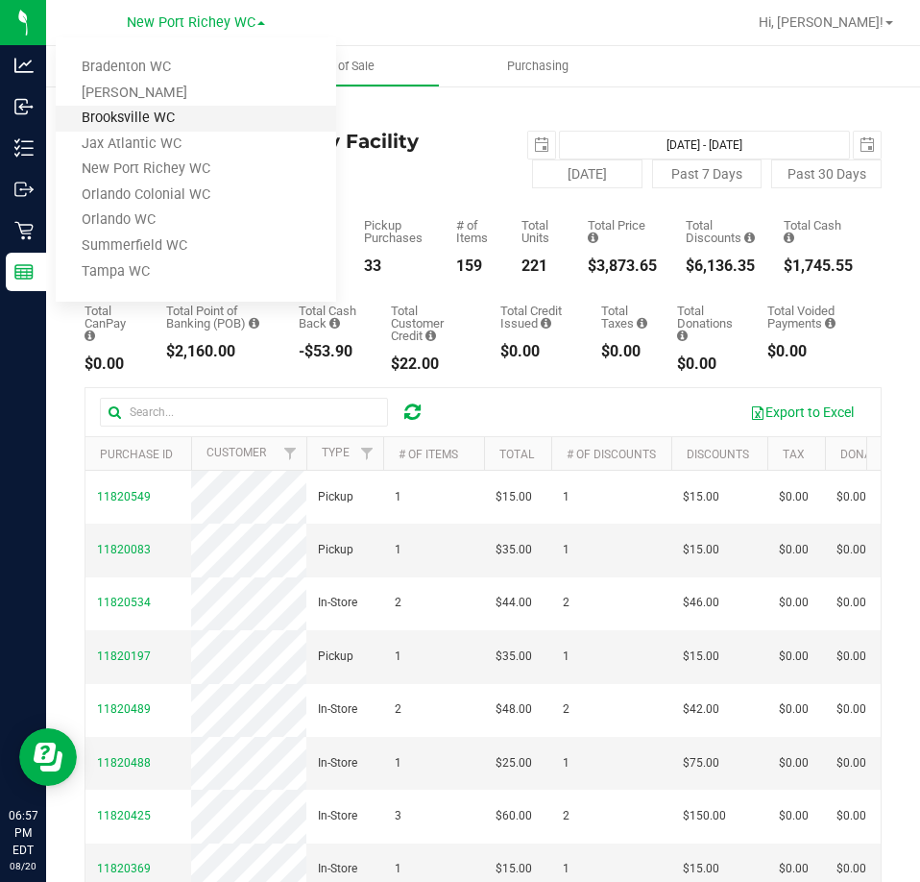
click at [170, 112] on link "Brooksville WC" at bounding box center [196, 119] width 280 height 26
